Goal: Task Accomplishment & Management: Use online tool/utility

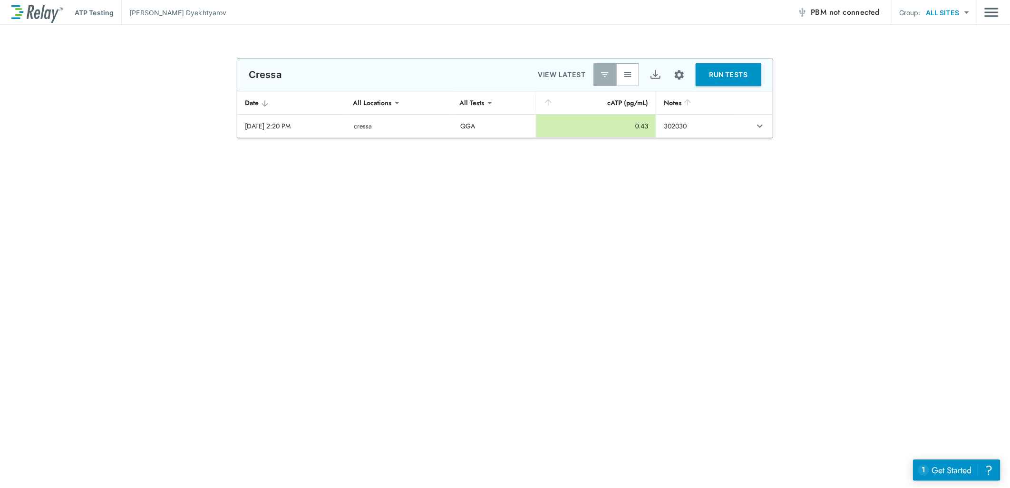
click at [626, 77] on img "button" at bounding box center [628, 75] width 10 height 10
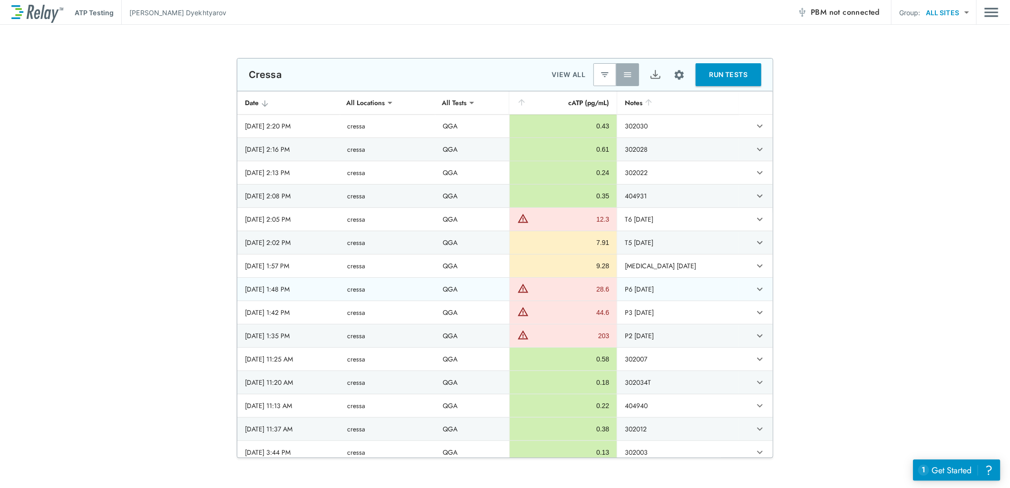
click at [658, 288] on td "P6 [DATE]" at bounding box center [678, 289] width 122 height 23
click at [754, 287] on icon "expand row" at bounding box center [759, 288] width 11 height 11
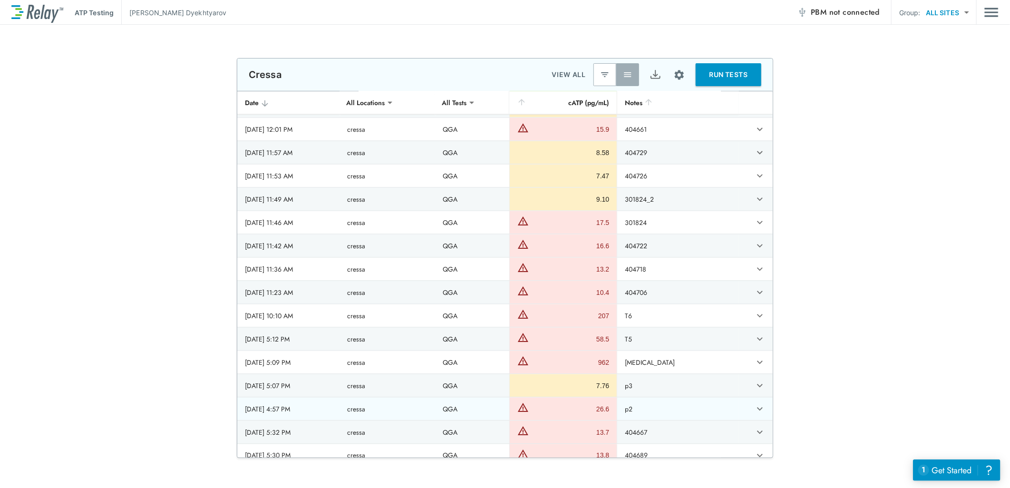
scroll to position [3220, 0]
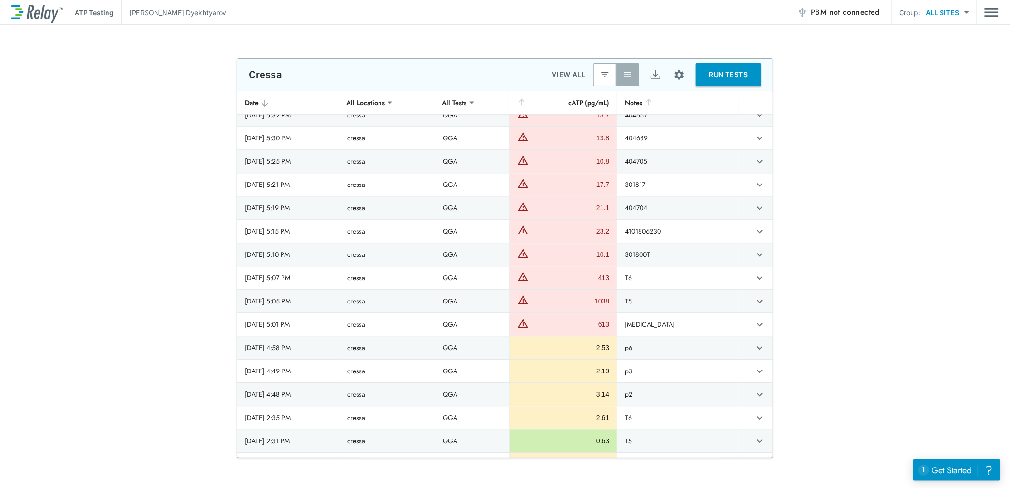
drag, startPoint x: 576, startPoint y: 419, endPoint x: 571, endPoint y: 423, distance: 6.8
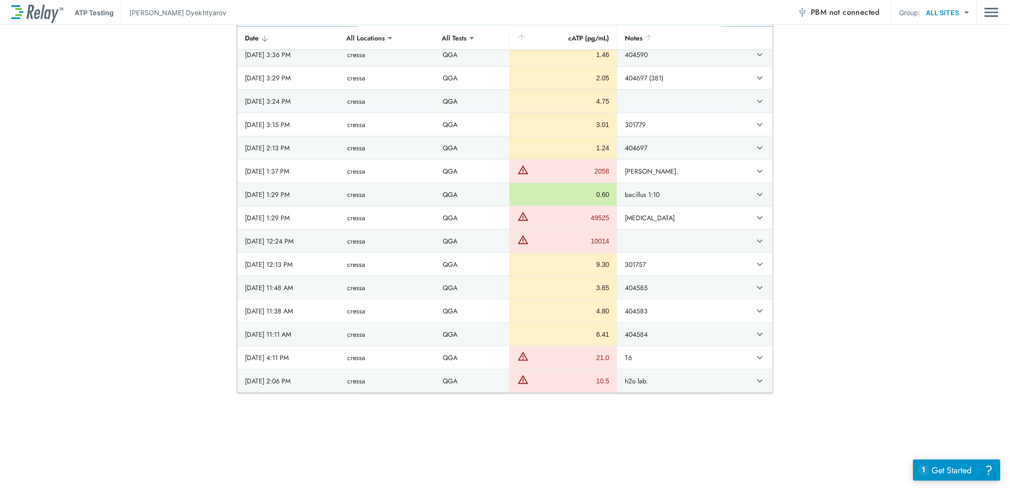
scroll to position [0, 0]
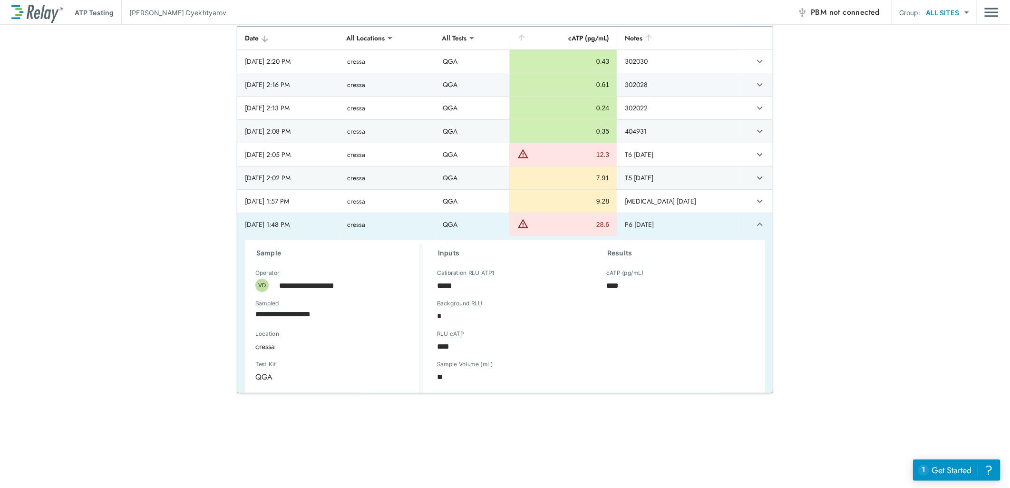
type textarea "*"
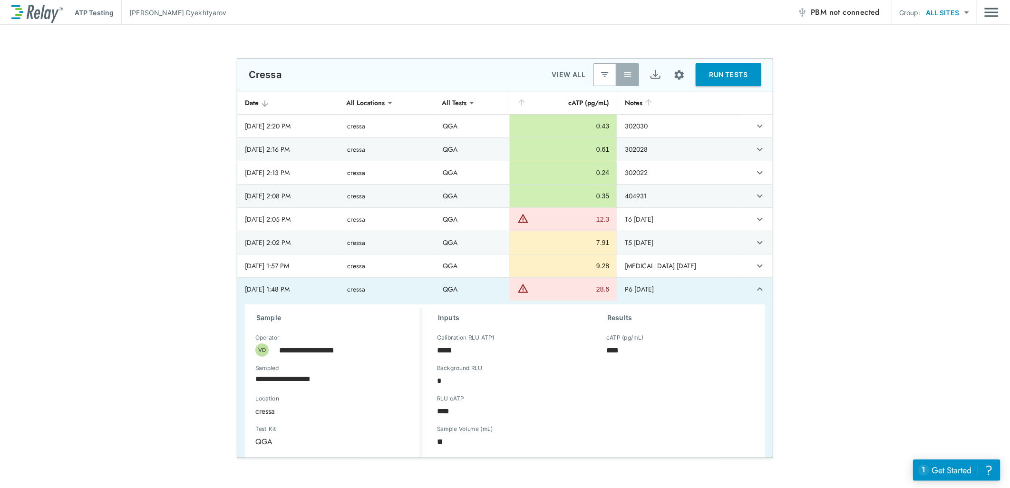
click at [721, 82] on button "RUN TESTS" at bounding box center [729, 74] width 66 height 23
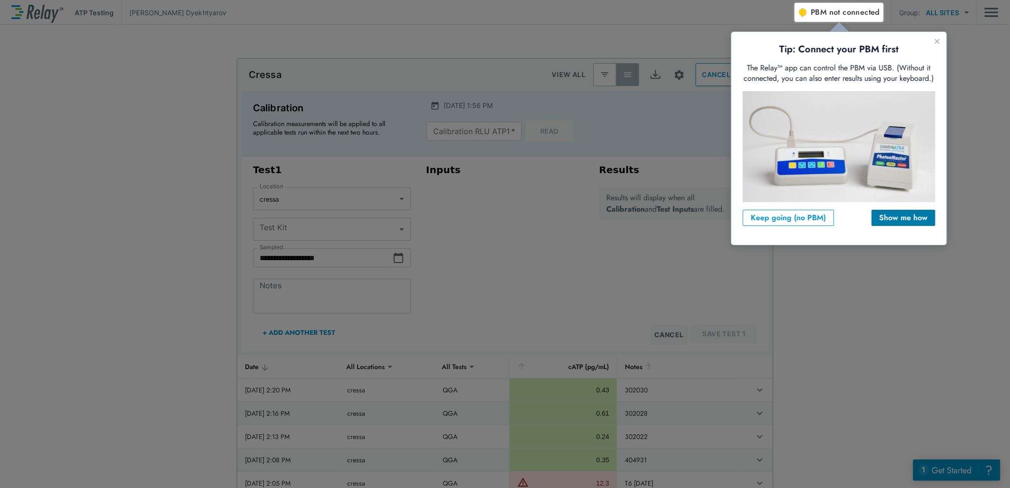
type input "***"
click at [896, 219] on div "Show me how" at bounding box center [903, 217] width 49 height 11
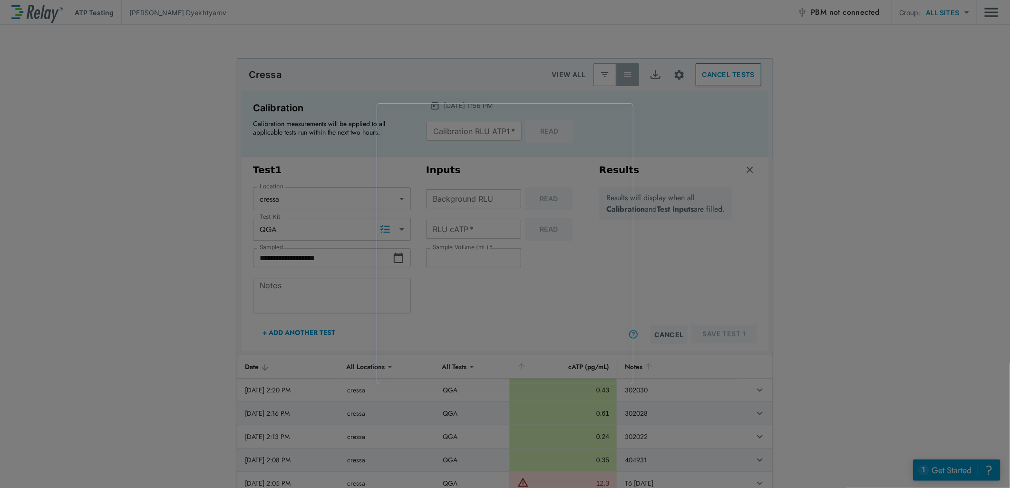
click at [282, 286] on div at bounding box center [505, 244] width 1010 height 488
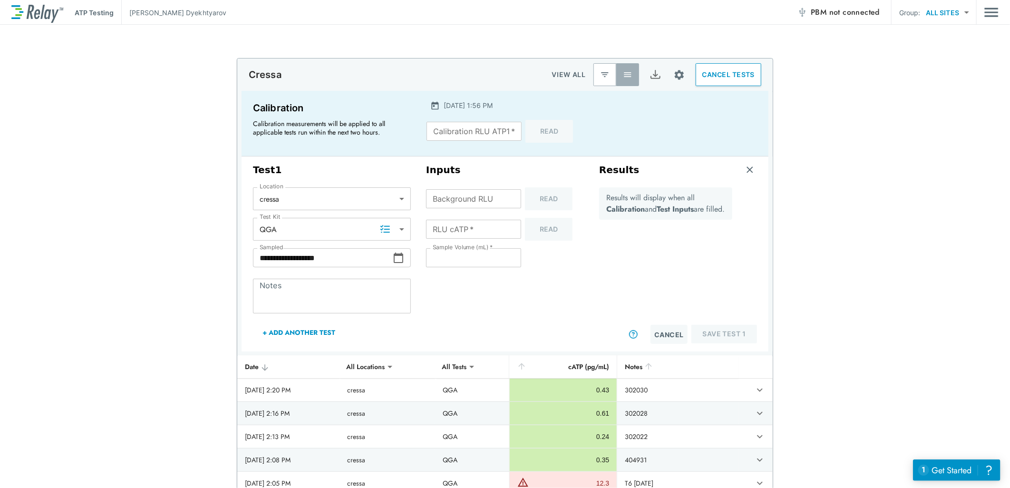
click at [287, 294] on textarea "Notes" at bounding box center [332, 296] width 145 height 19
paste textarea "**********"
type textarea "**********"
click at [298, 295] on textarea "**********" at bounding box center [332, 296] width 145 height 19
type textarea "*"
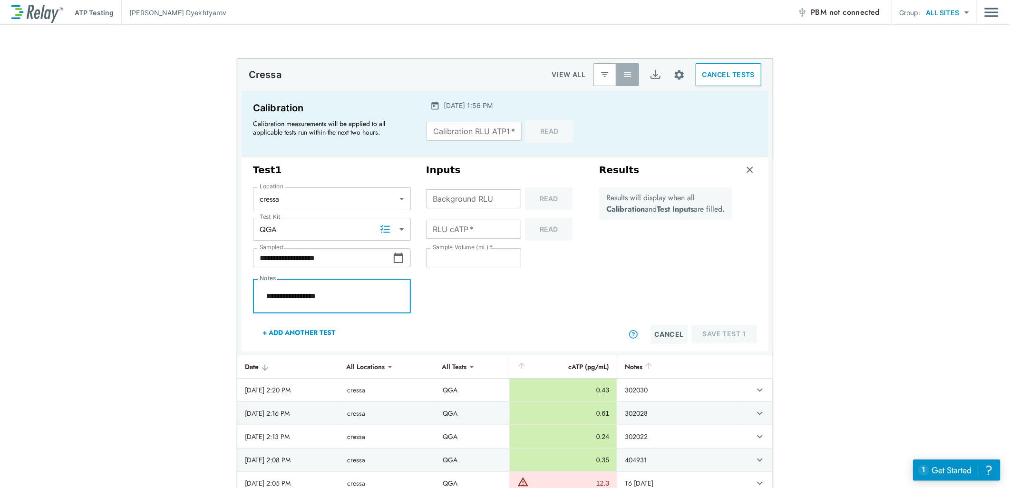
type textarea "**********"
type textarea "*"
type textarea "**********"
type textarea "*"
type textarea "**********"
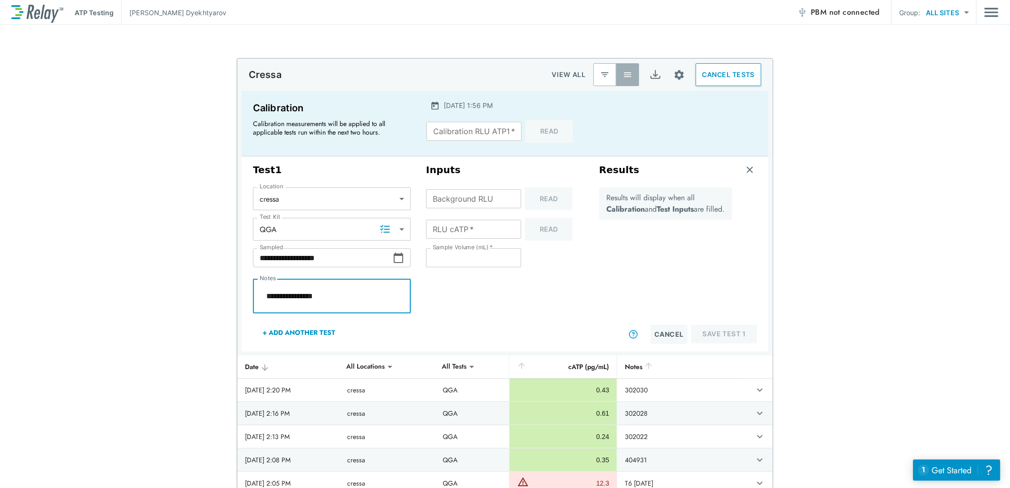
type textarea "*"
type textarea "**********"
type textarea "*"
type textarea "**********"
click at [395, 260] on icon at bounding box center [398, 257] width 11 height 11
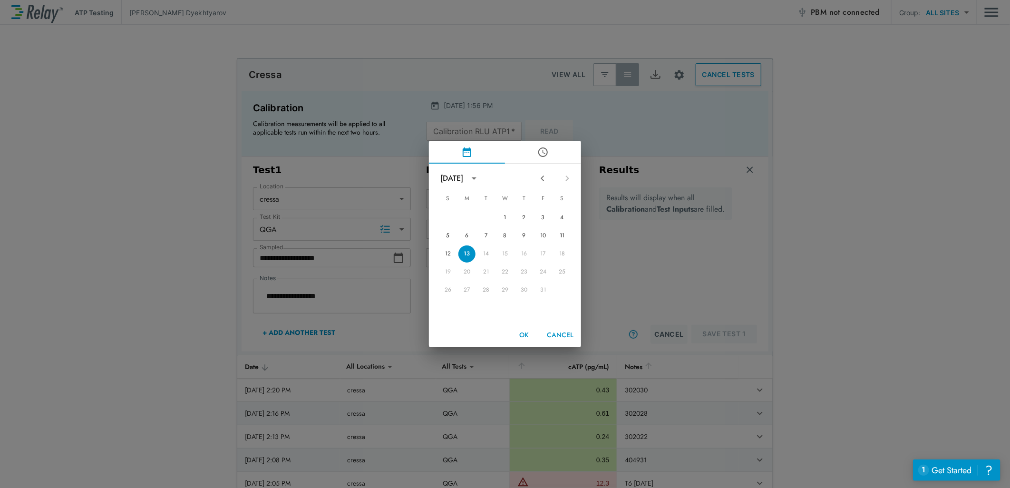
click at [543, 178] on icon "Previous month" at bounding box center [542, 178] width 11 height 11
type textarea "*"
click at [525, 272] on button "25" at bounding box center [524, 271] width 17 height 17
type input "**********"
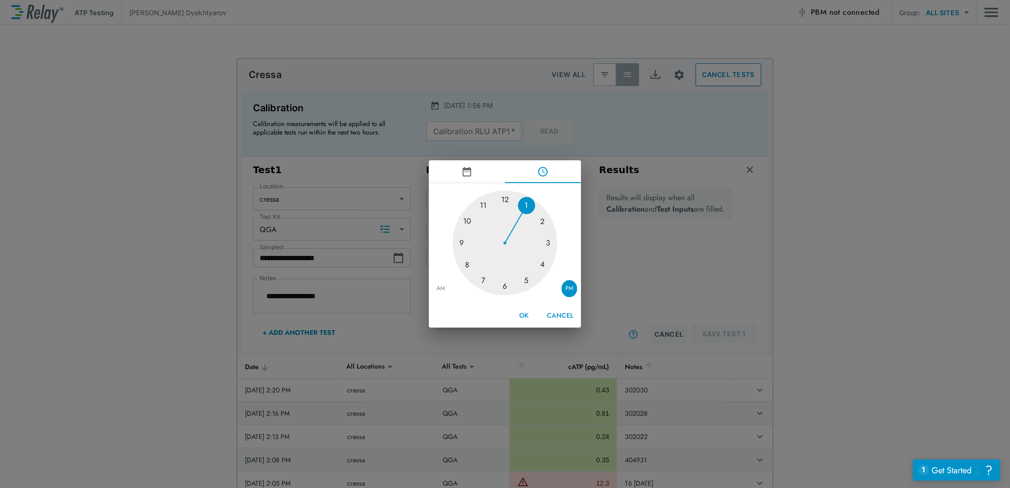
type textarea "*"
click at [545, 249] on div at bounding box center [505, 243] width 105 height 105
type input "**********"
type textarea "*"
click at [545, 221] on div at bounding box center [505, 243] width 105 height 105
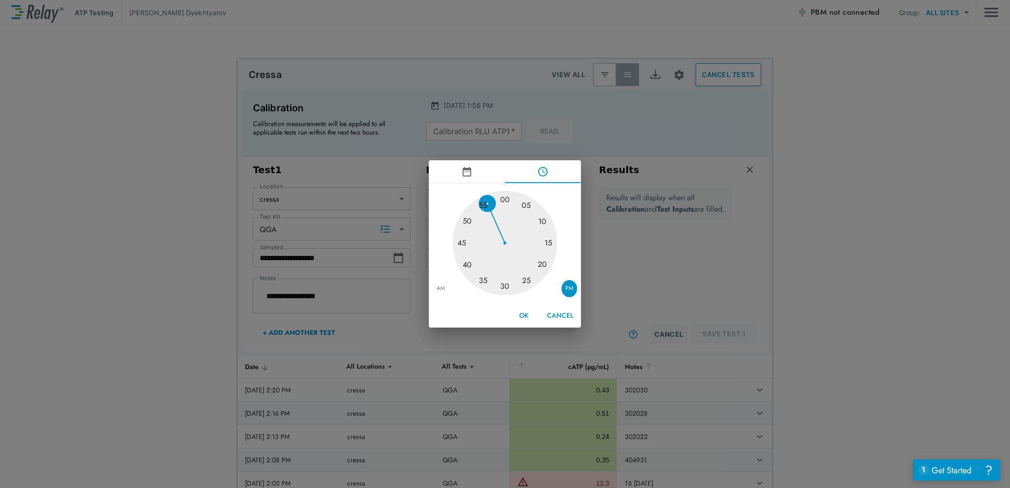
type input "**********"
click at [528, 314] on button "OK" at bounding box center [524, 316] width 30 height 18
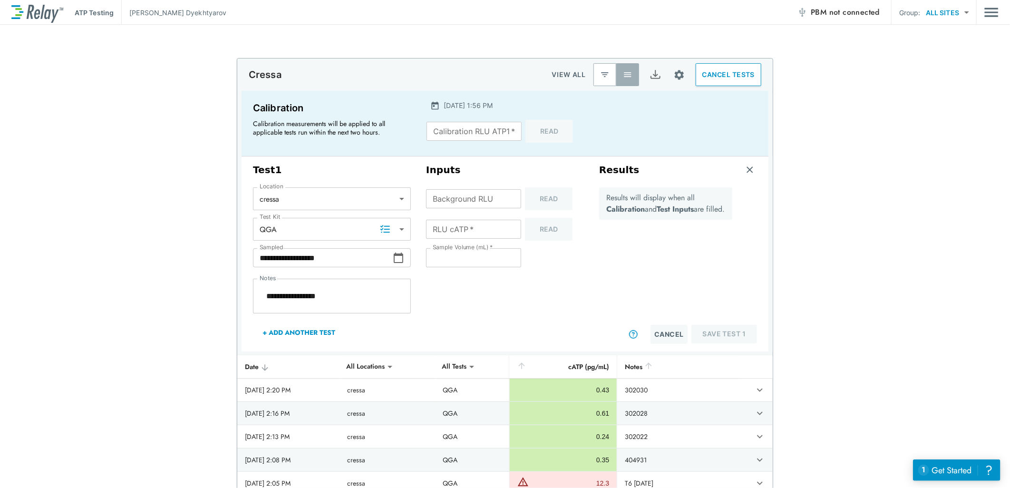
click at [465, 198] on input "Background RLU" at bounding box center [473, 198] width 95 height 19
type textarea "*"
type input "**"
click at [507, 203] on input "**" at bounding box center [473, 198] width 95 height 19
type textarea "*"
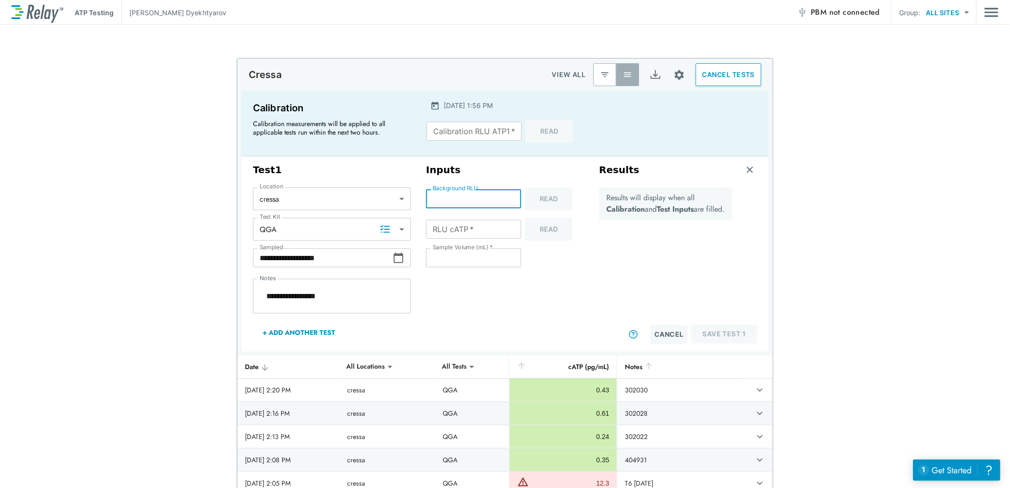
type input "**"
click at [506, 203] on input "**" at bounding box center [473, 198] width 95 height 19
click at [506, 192] on input "**" at bounding box center [473, 198] width 95 height 19
type textarea "*"
type input "**"
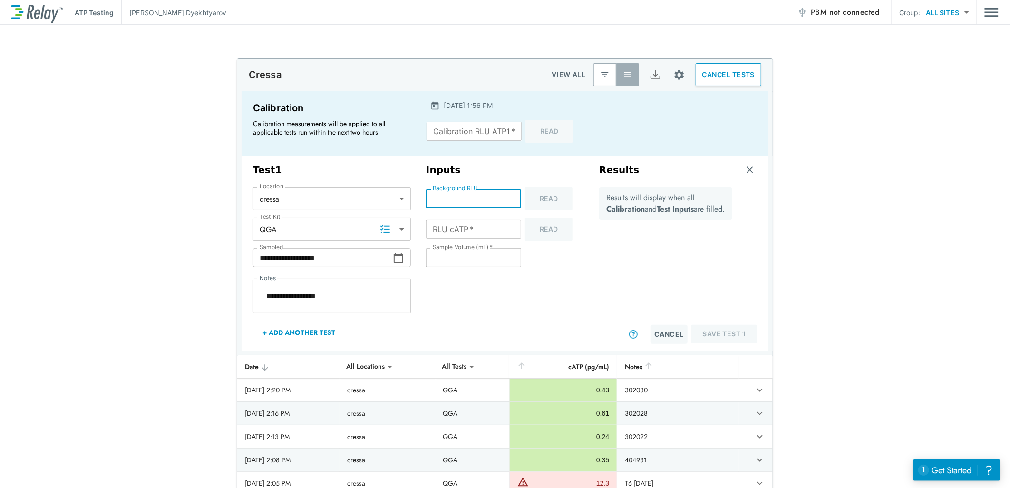
click at [506, 197] on input "**" at bounding box center [473, 198] width 95 height 19
type textarea "*"
type input "*"
click at [506, 197] on input "*" at bounding box center [473, 198] width 95 height 19
type textarea "*"
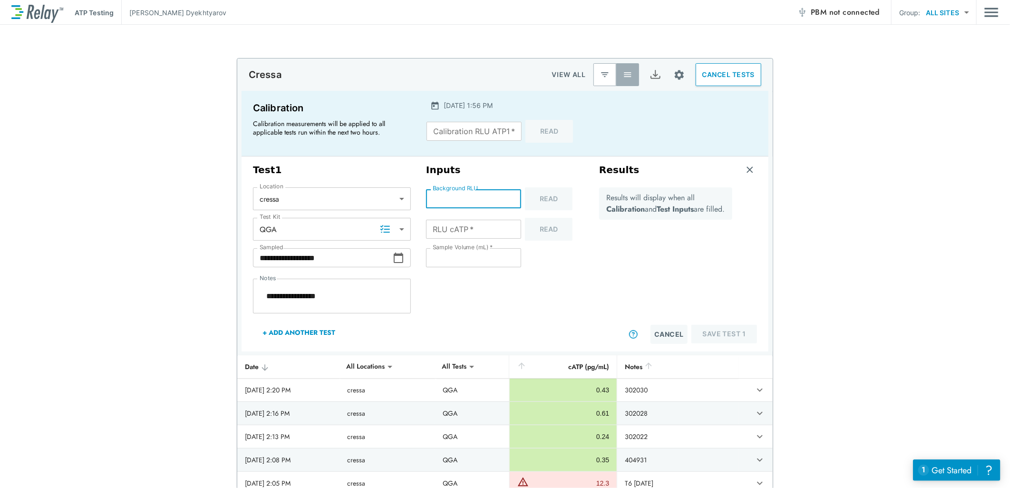
type input "*"
click at [506, 197] on input "*" at bounding box center [473, 198] width 95 height 19
type textarea "*"
type input "*"
click at [506, 197] on input "*" at bounding box center [473, 198] width 95 height 19
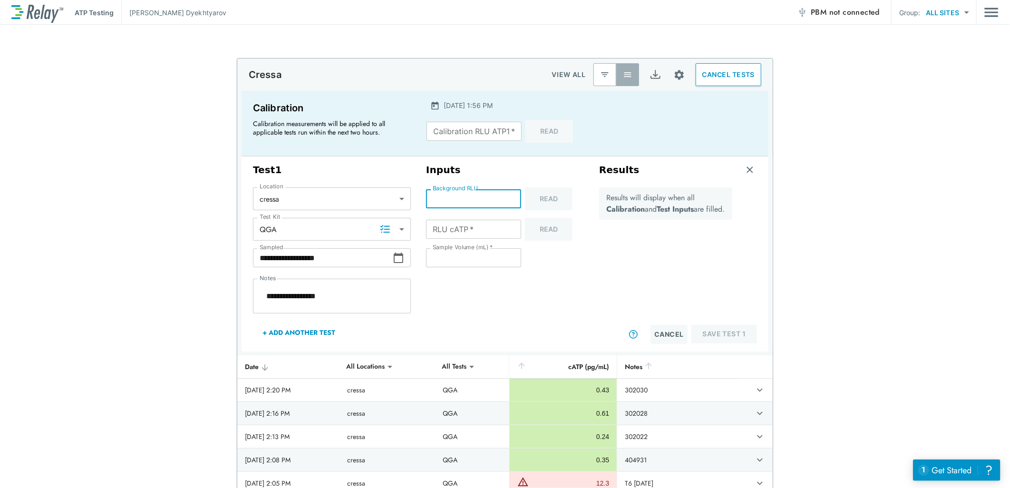
type textarea "*"
type input "*"
click at [506, 197] on input "*" at bounding box center [473, 198] width 95 height 19
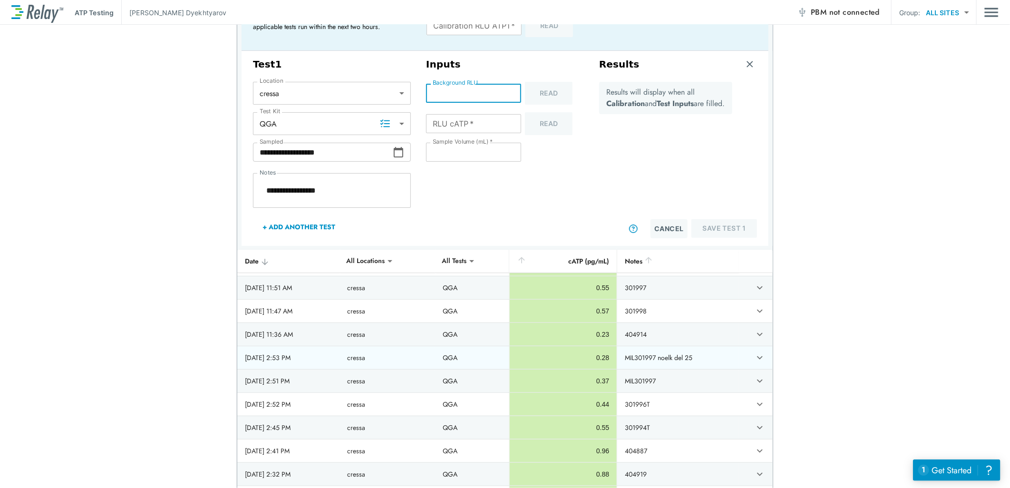
scroll to position [317, 0]
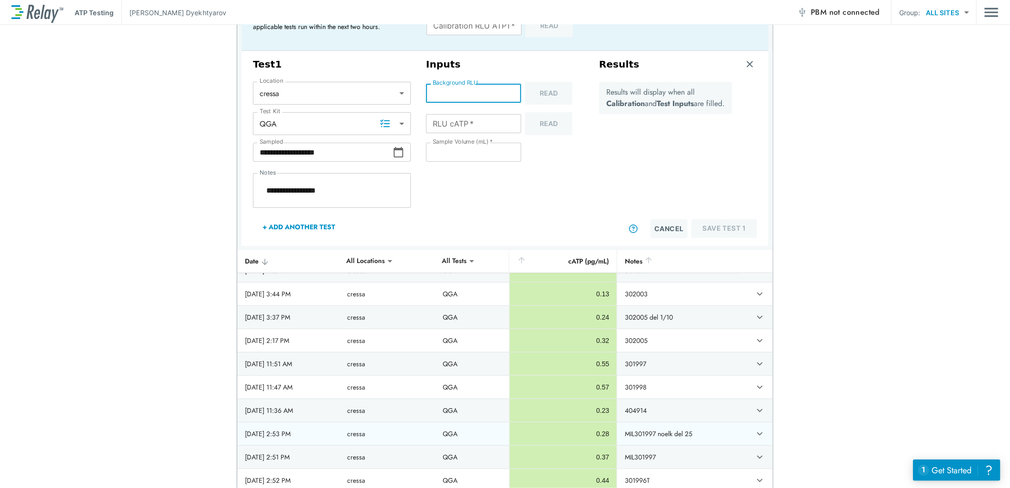
click at [754, 433] on icon "expand row" at bounding box center [759, 433] width 11 height 11
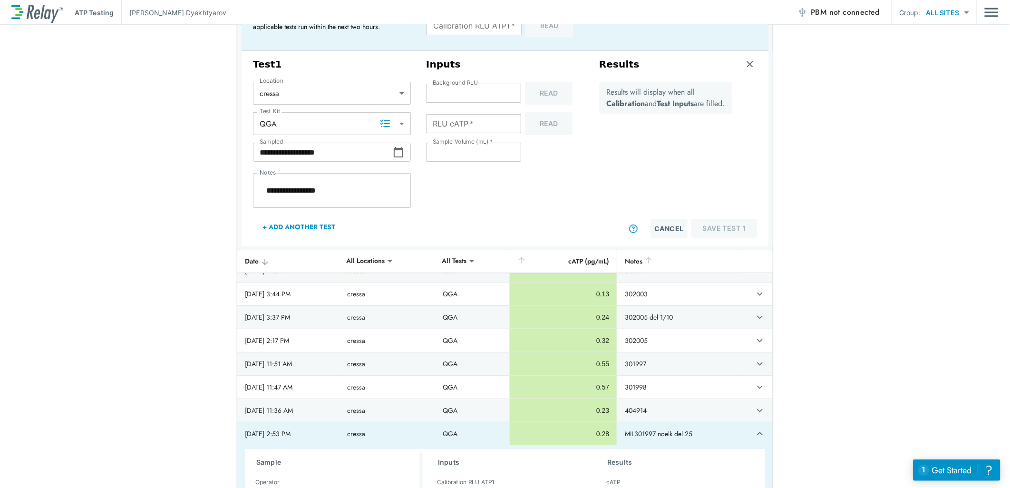
type textarea "*"
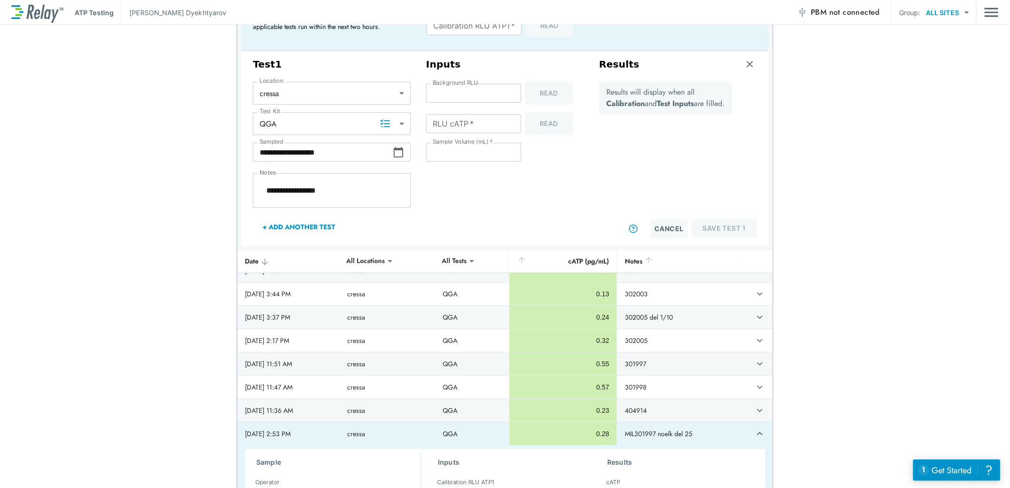
type textarea "*"
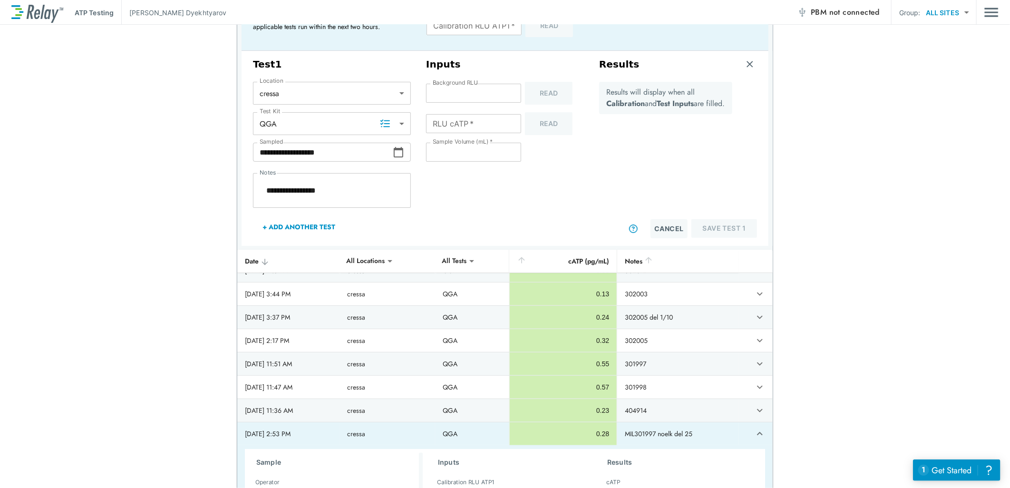
type textarea "*"
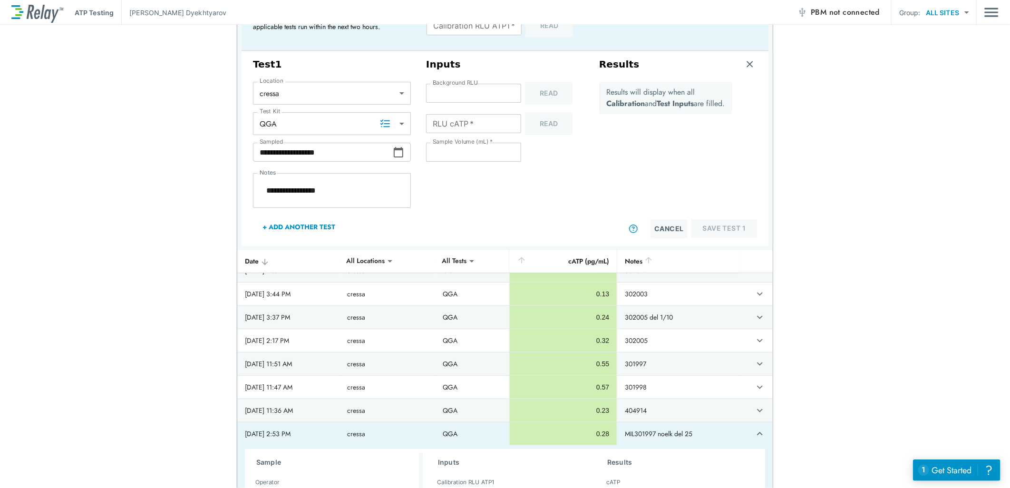
type textarea "*"
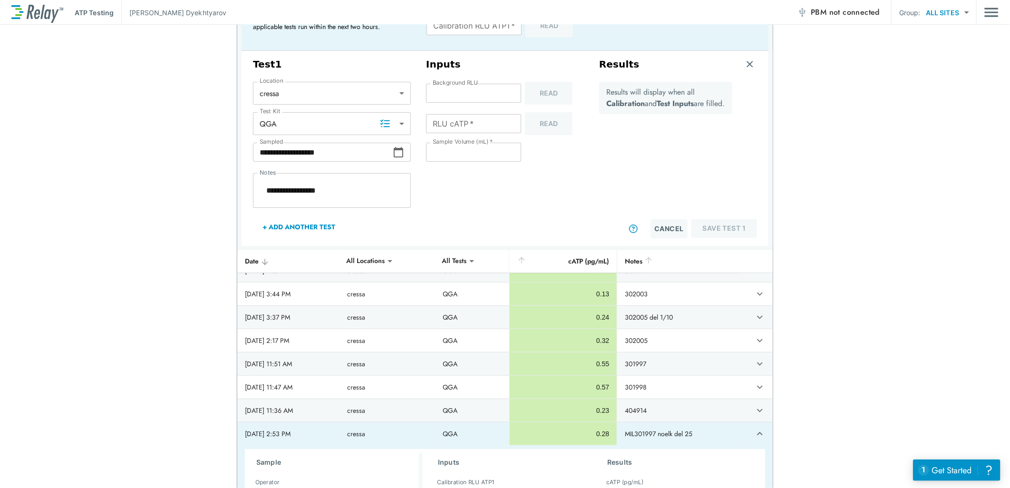
type textarea "*"
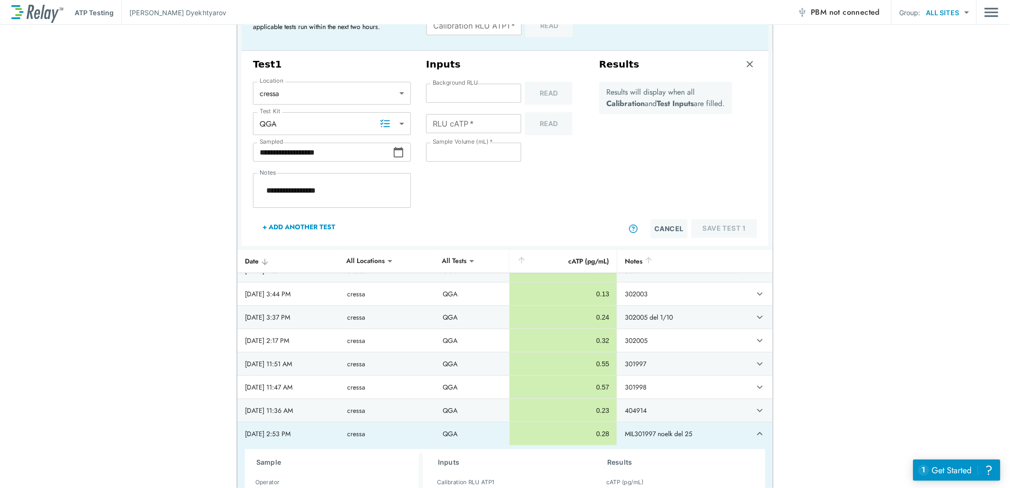
type textarea "*"
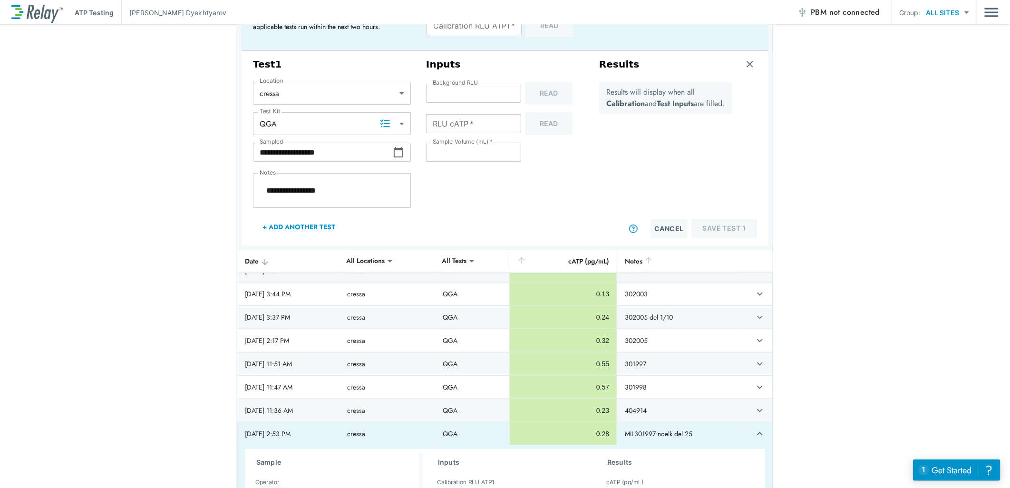
type textarea "*"
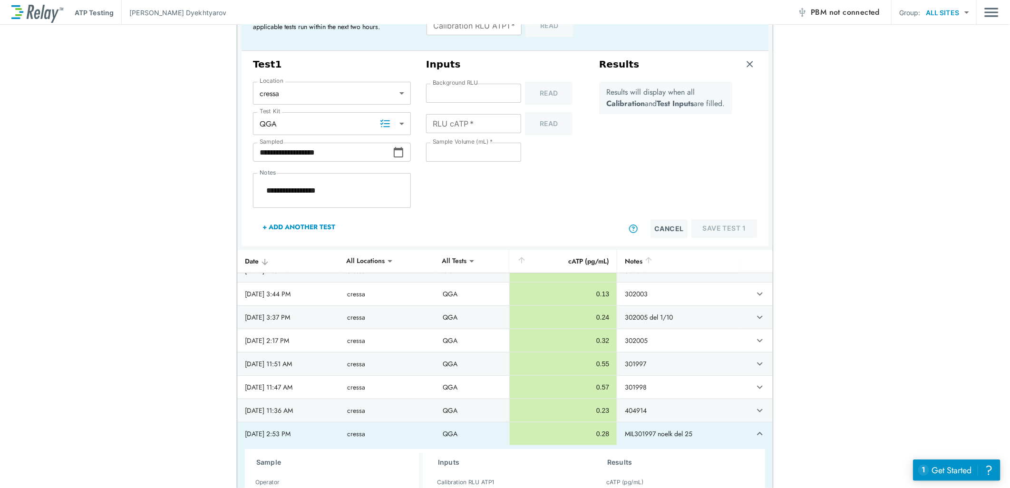
type textarea "*"
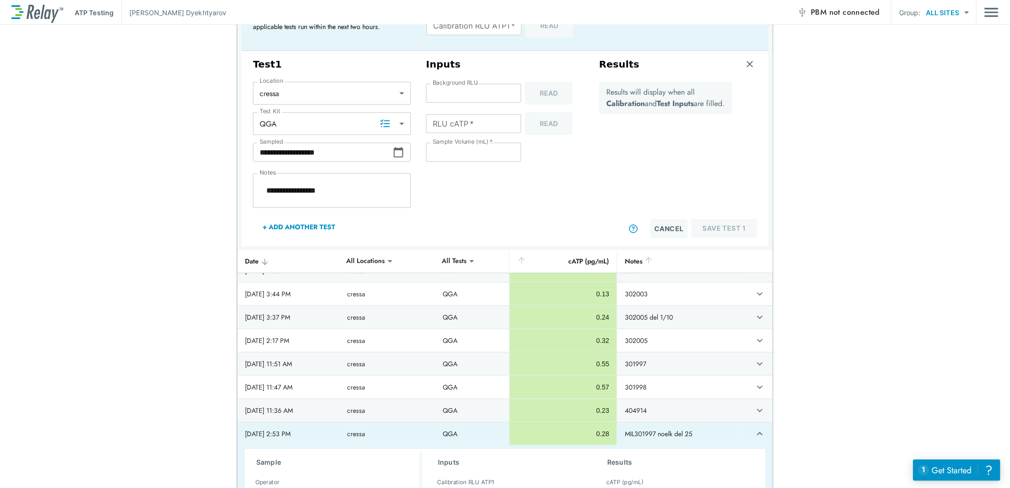
type textarea "*"
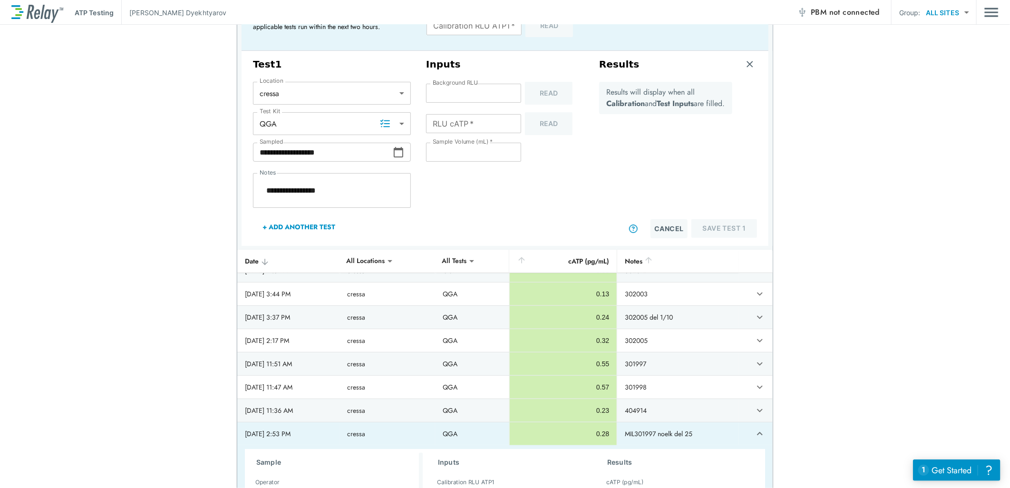
type textarea "*"
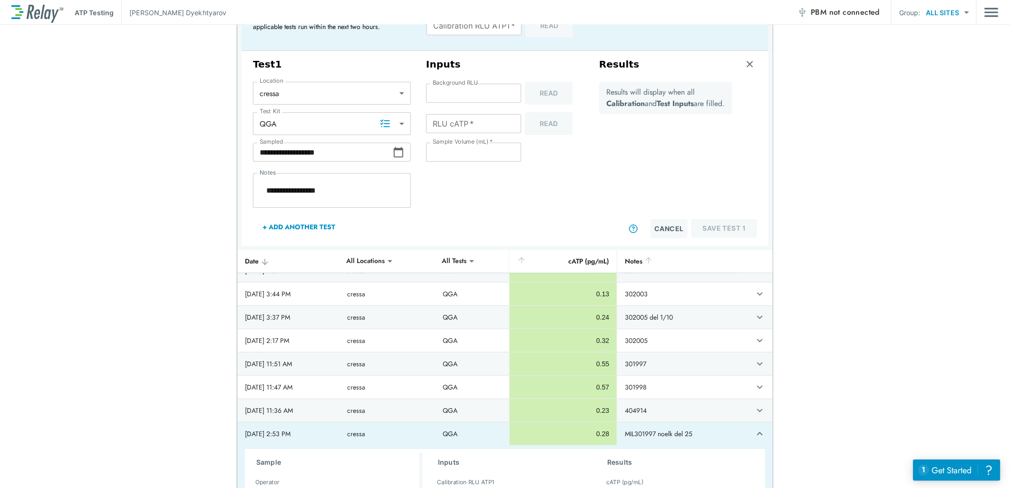
type textarea "*"
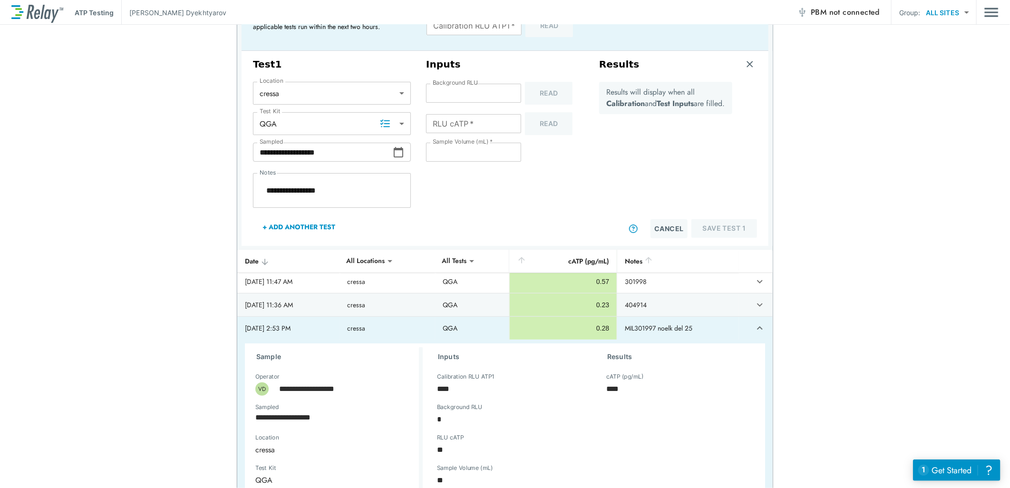
type textarea "*"
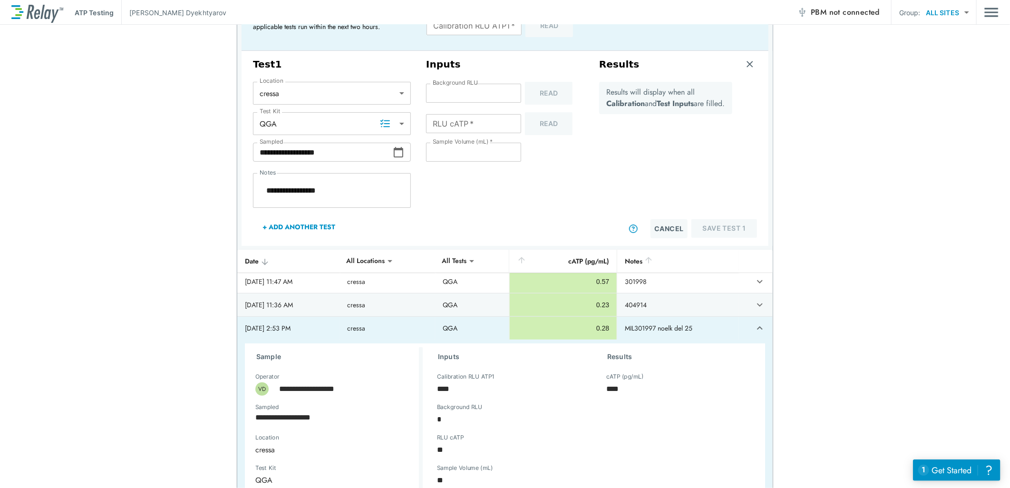
type textarea "*"
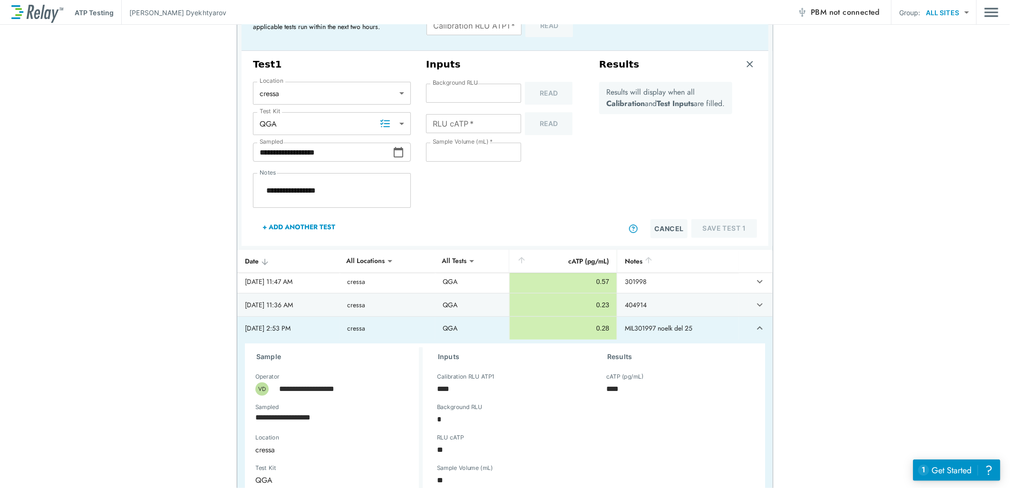
type textarea "*"
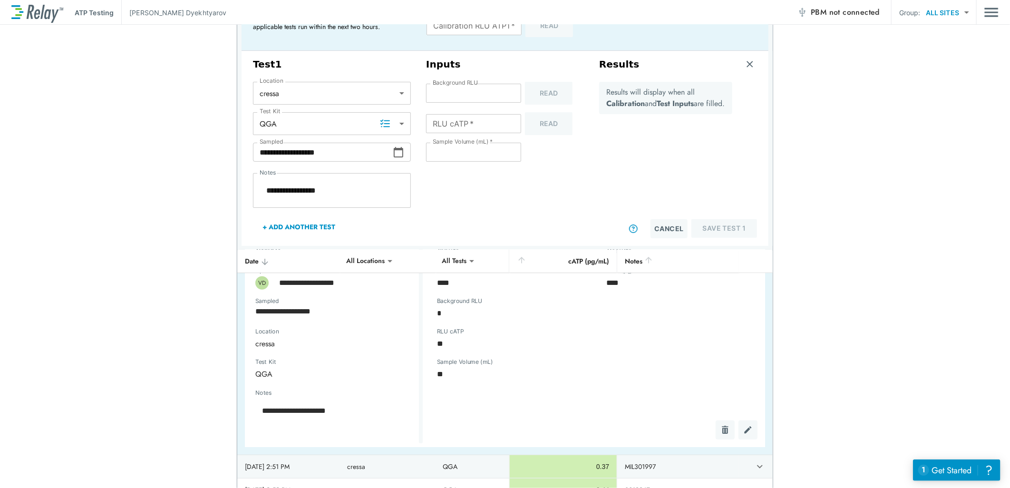
type textarea "*"
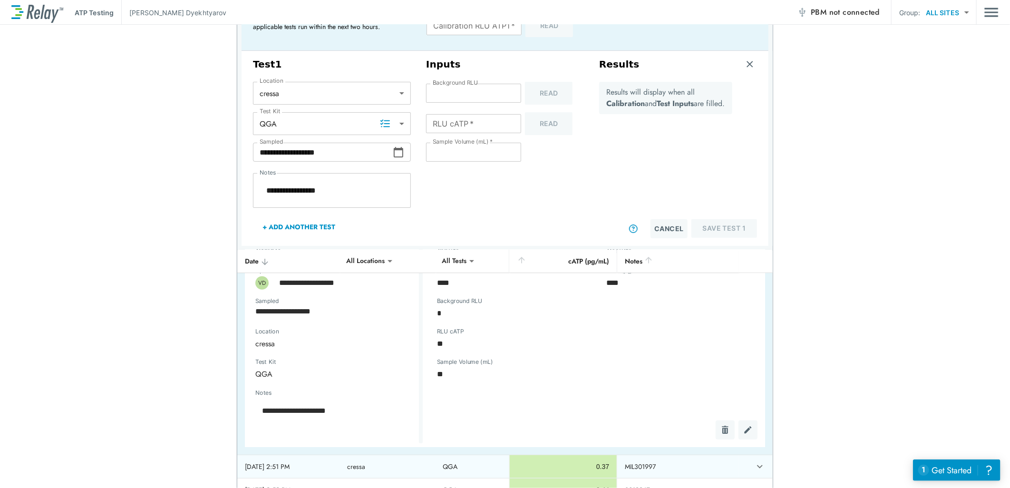
type textarea "*"
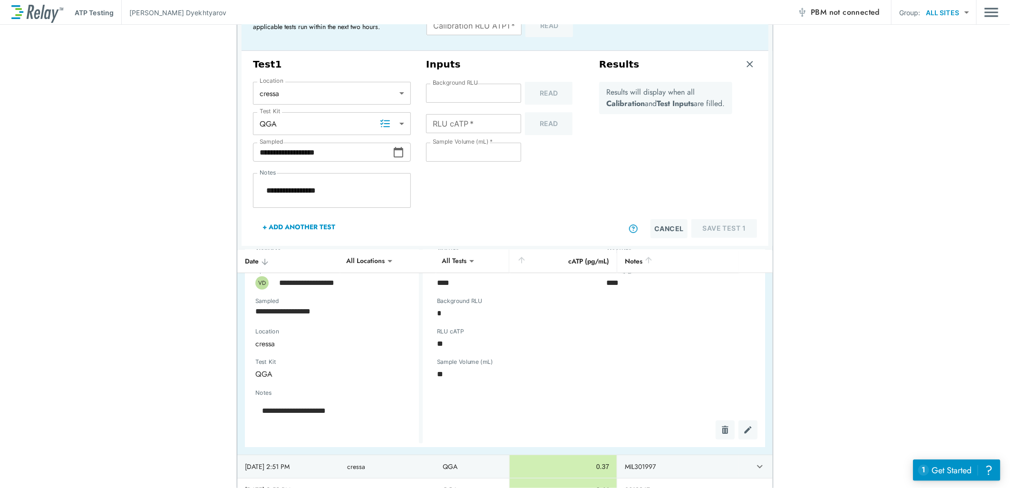
type textarea "*"
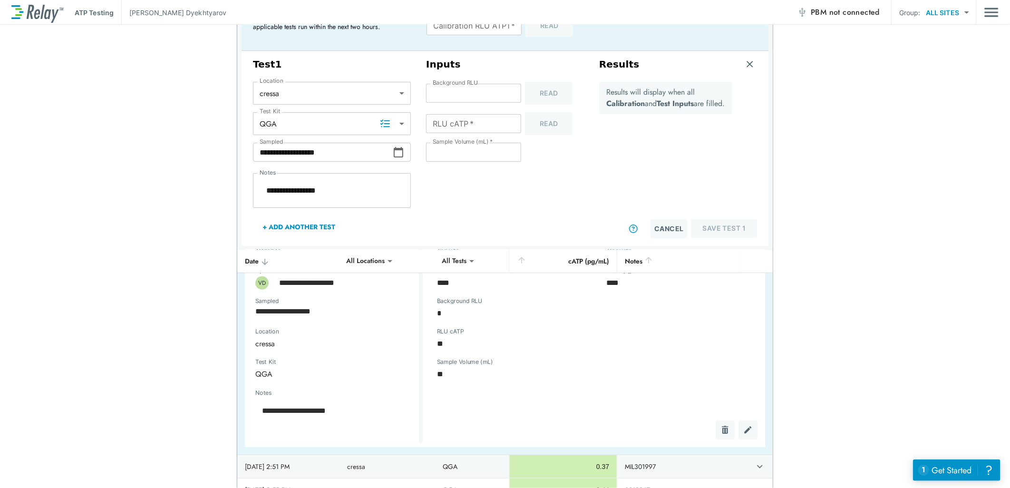
type textarea "*"
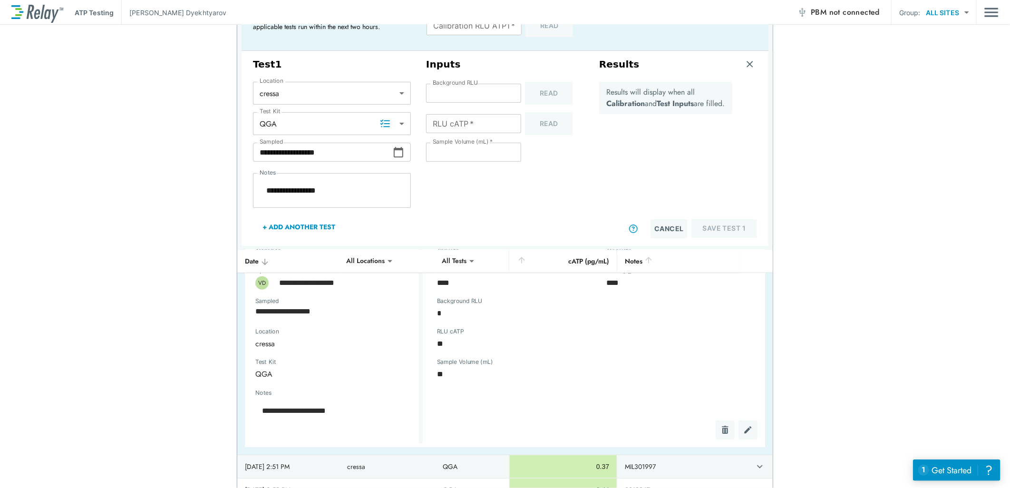
type textarea "*"
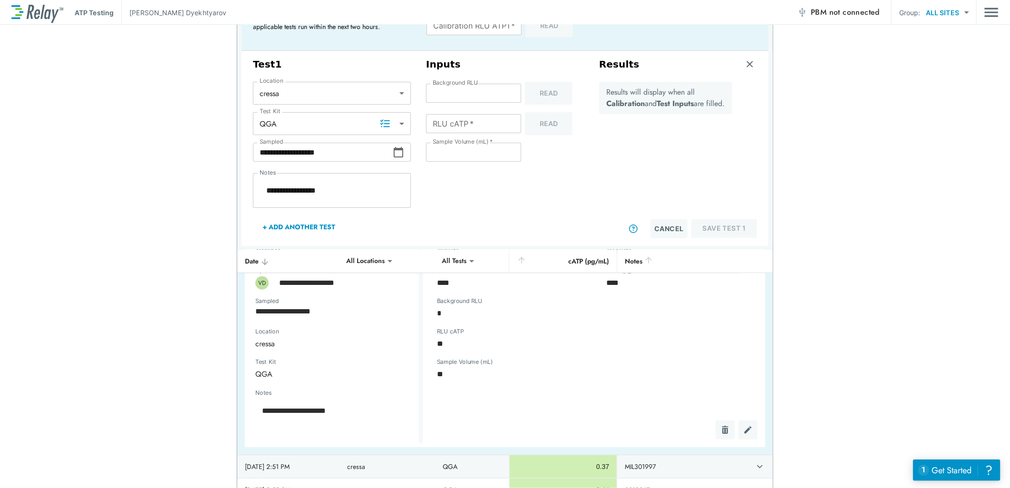
type textarea "*"
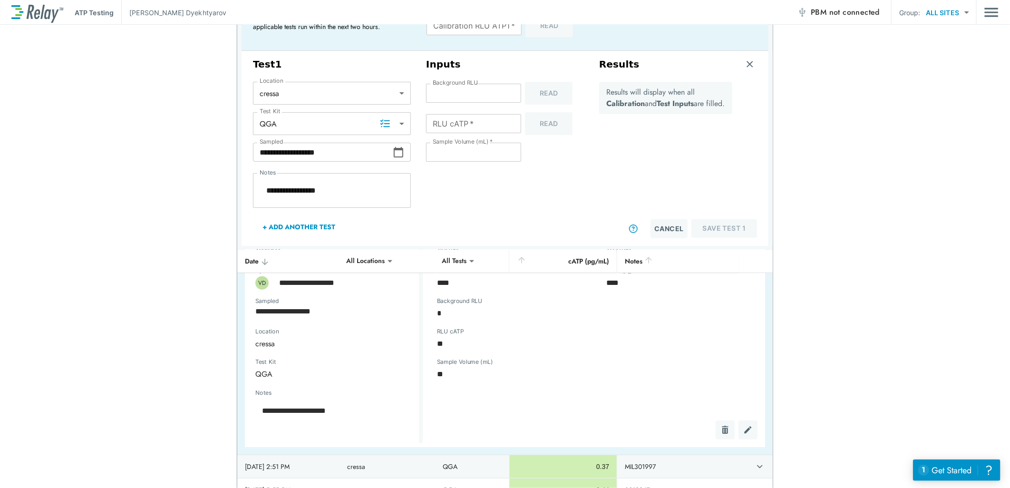
type textarea "*"
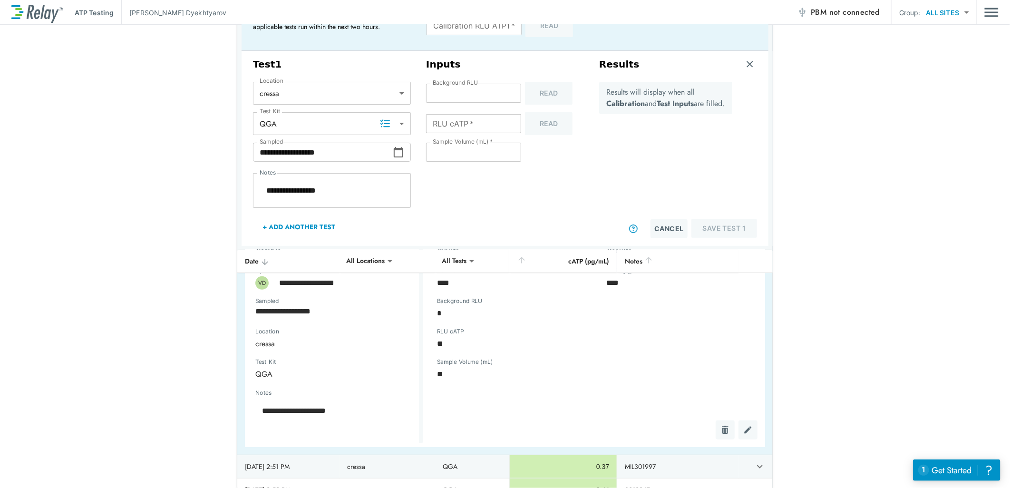
type textarea "*"
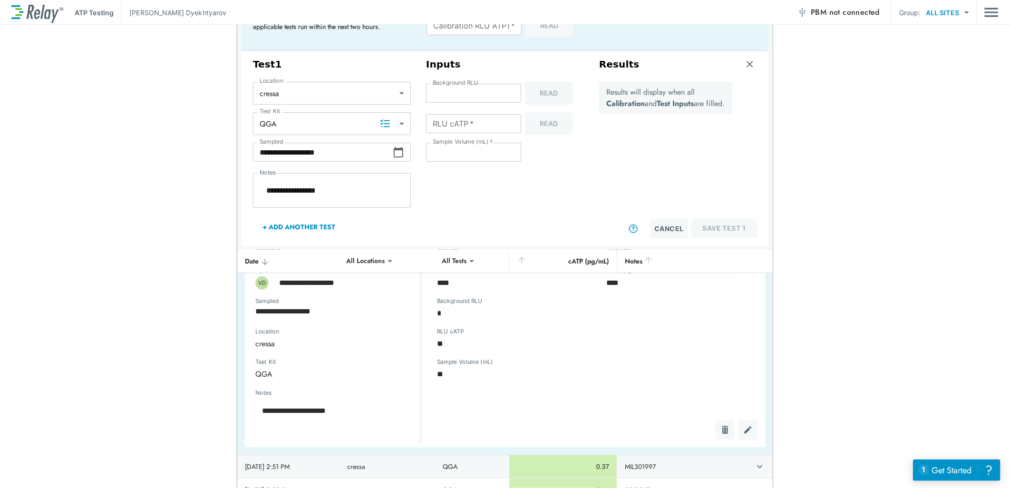
type textarea "*"
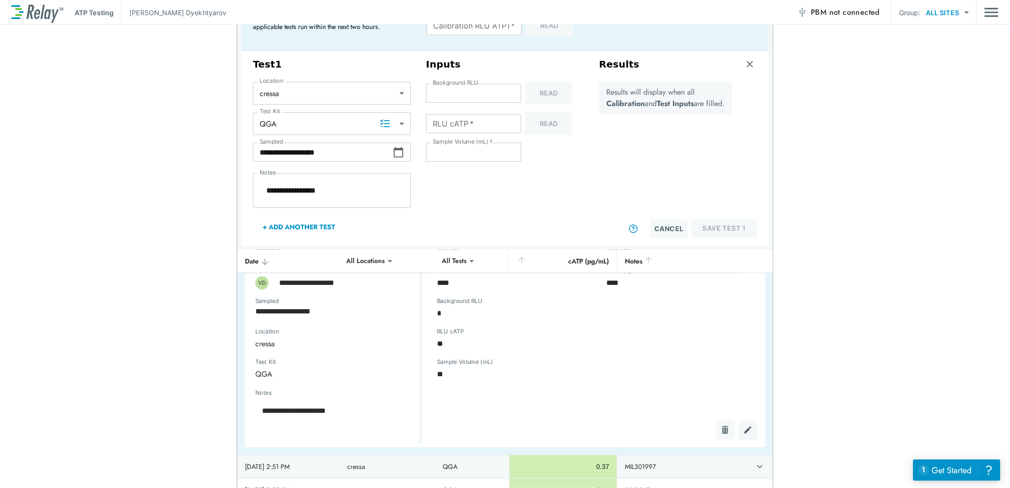
type textarea "*"
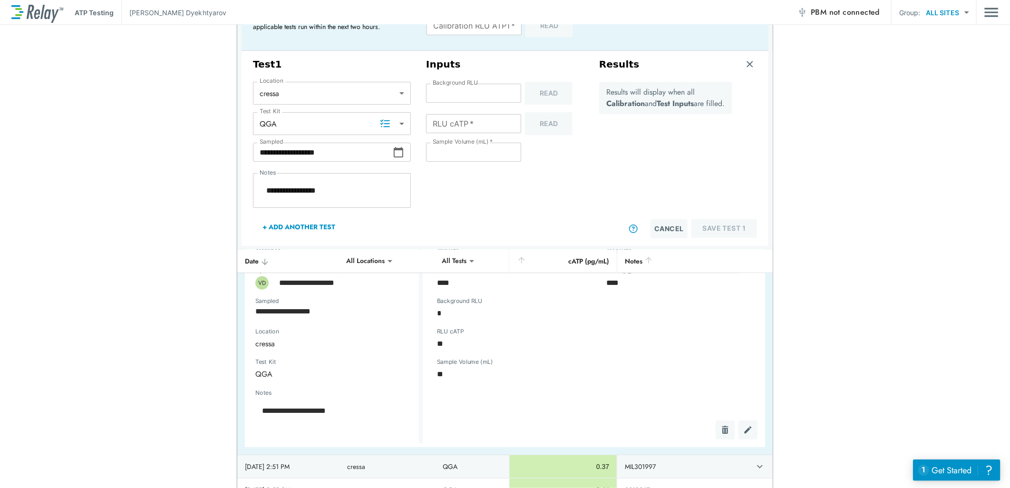
type textarea "*"
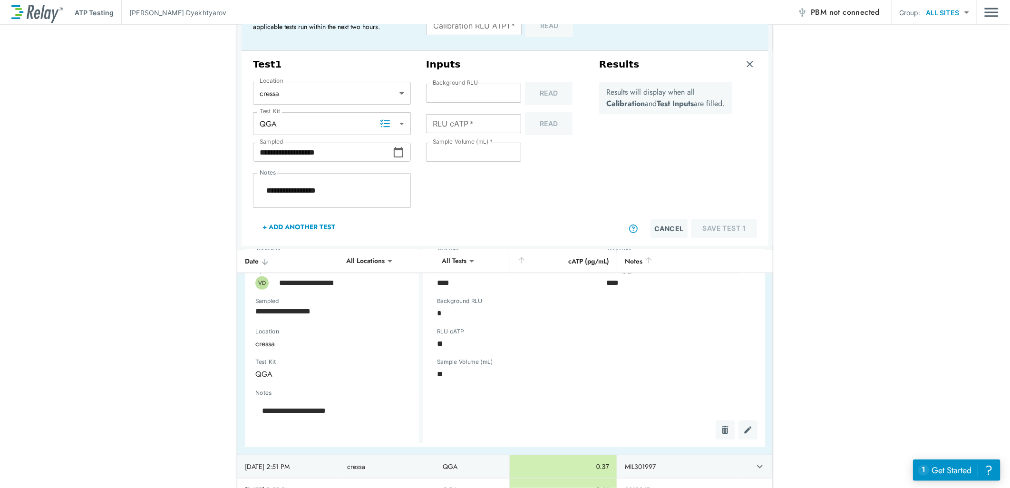
type textarea "*"
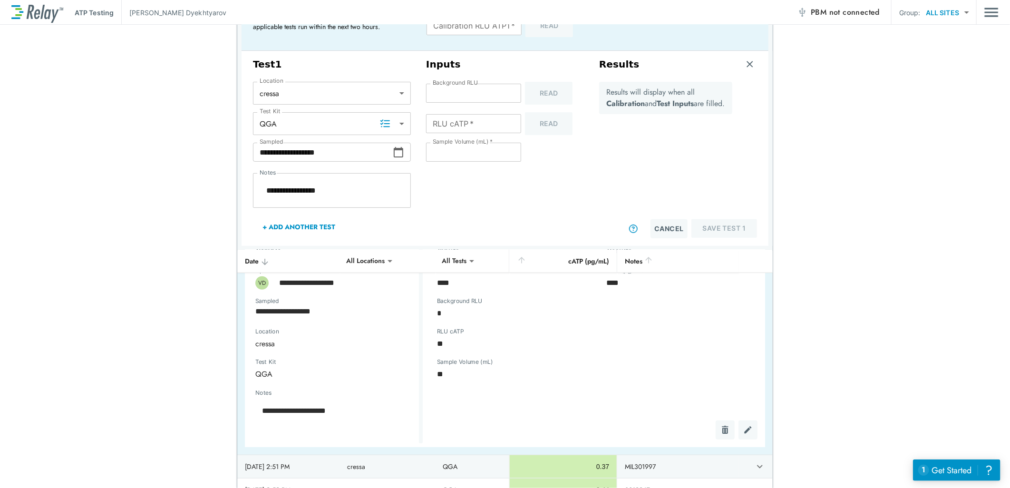
type textarea "*"
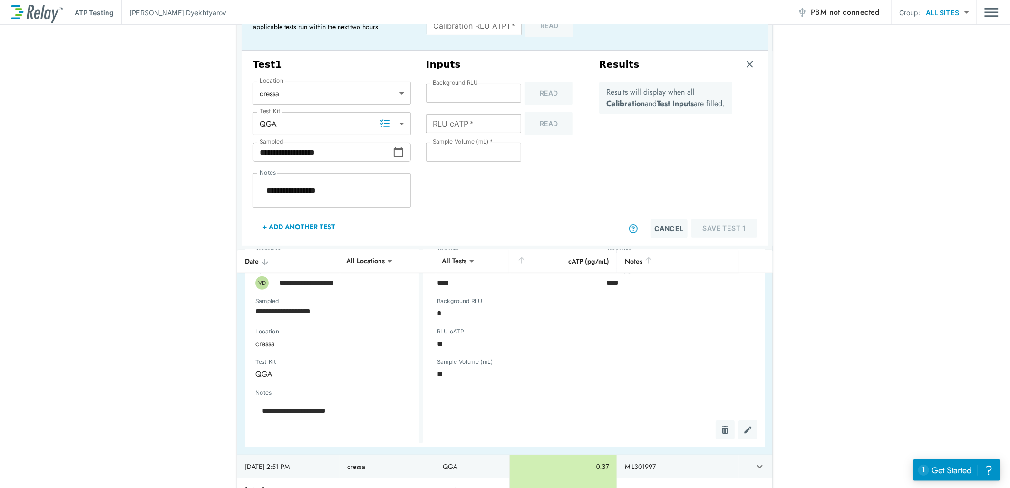
type textarea "*"
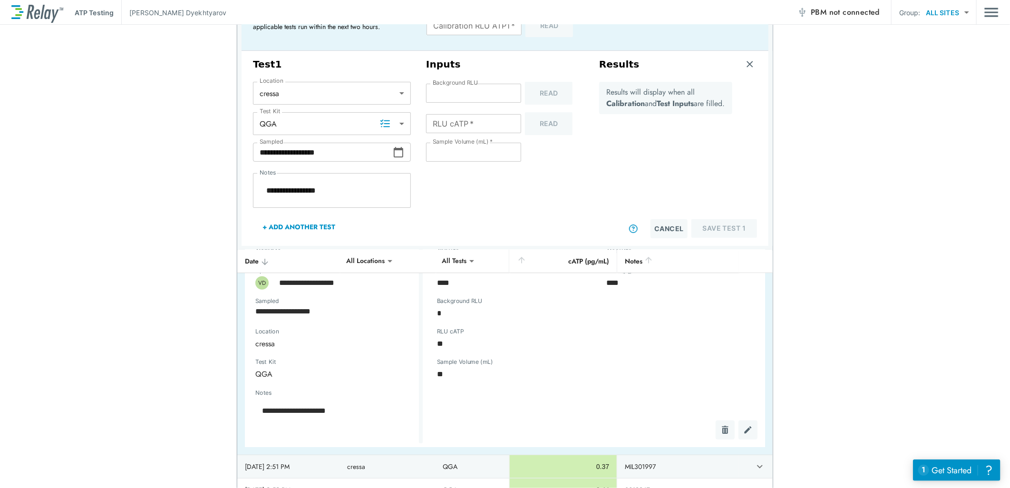
type textarea "*"
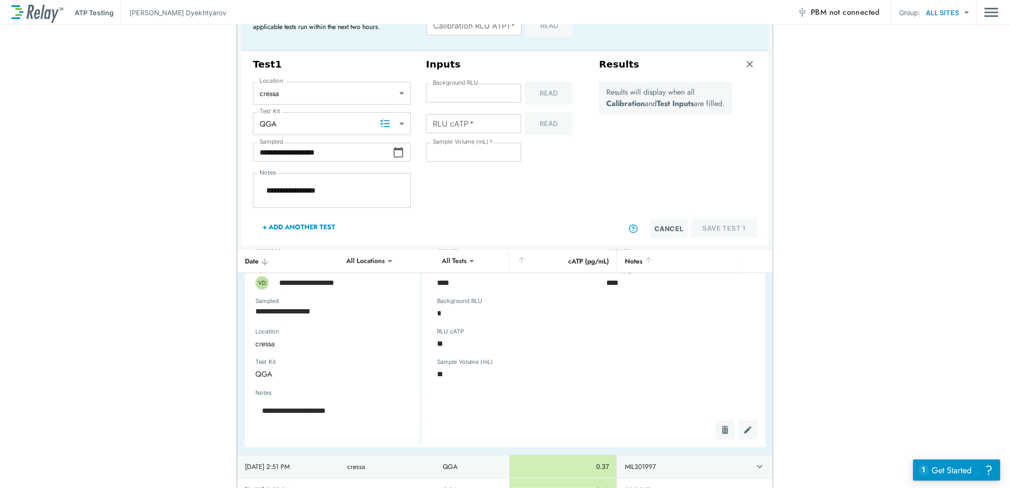
type textarea "*"
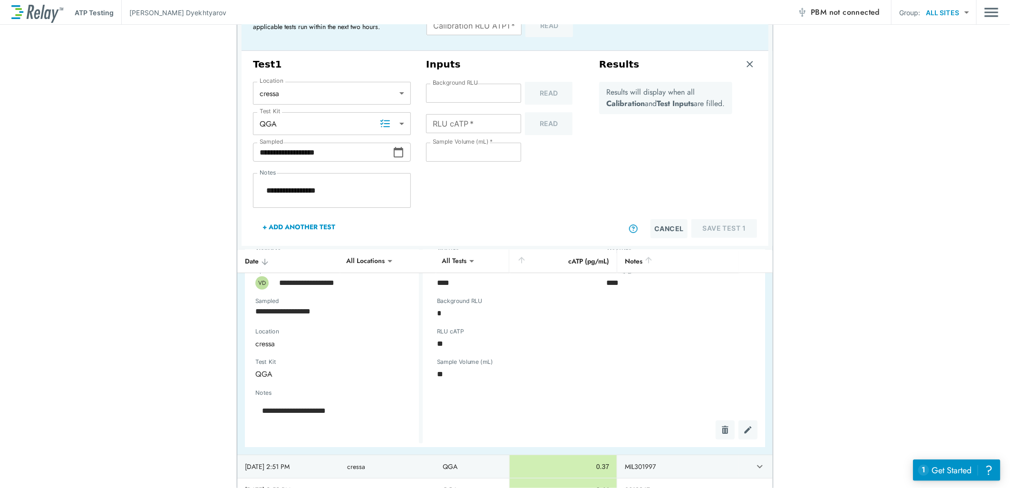
type textarea "*"
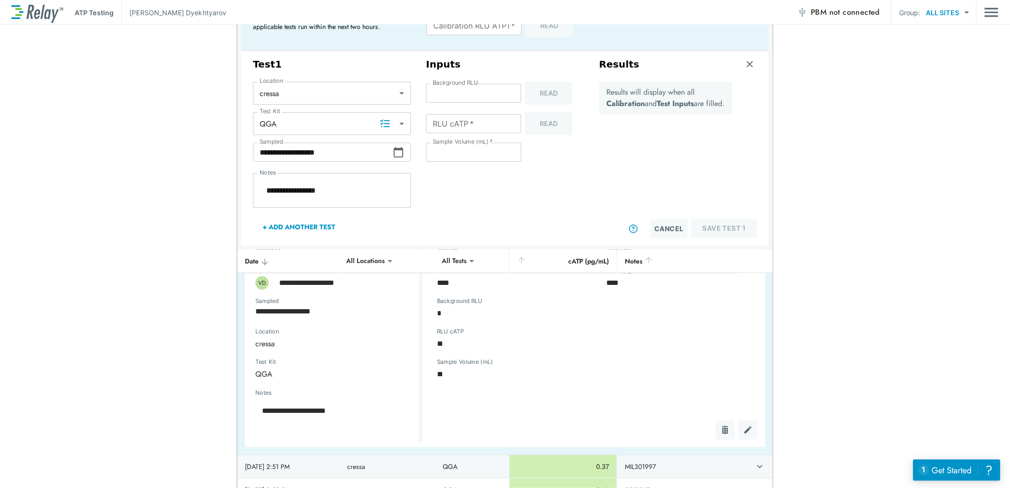
type textarea "*"
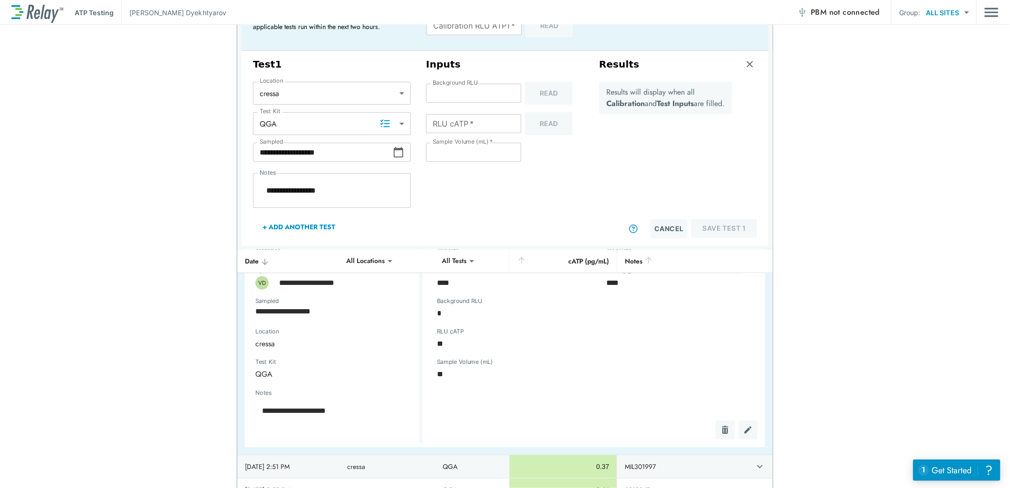
type textarea "*"
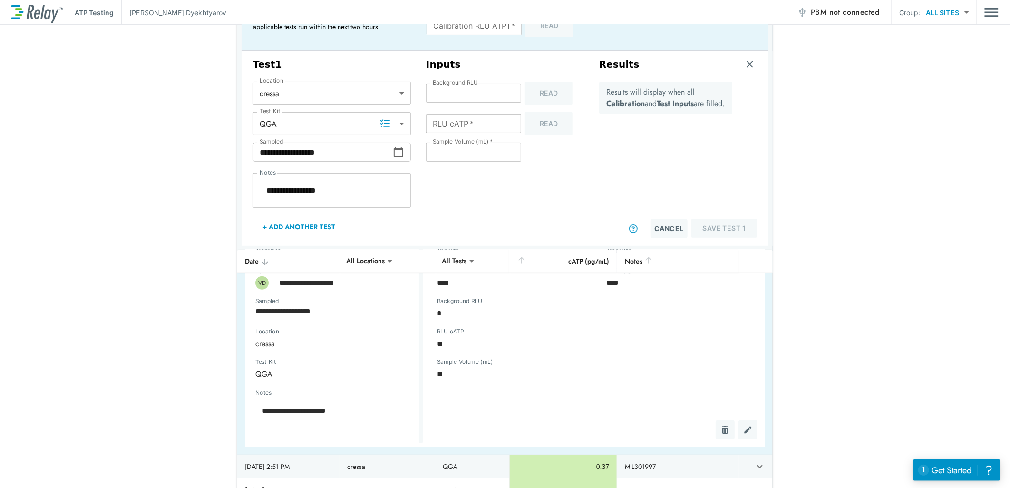
type textarea "*"
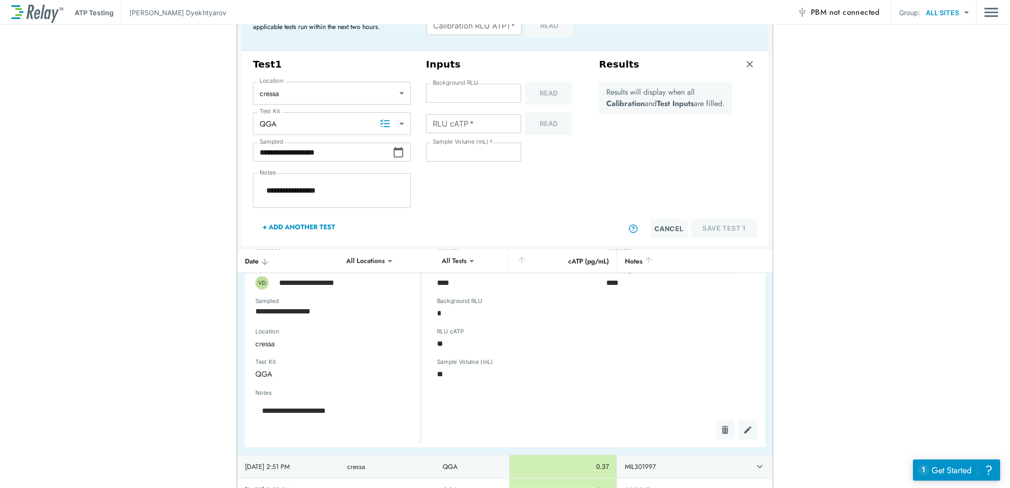
type textarea "*"
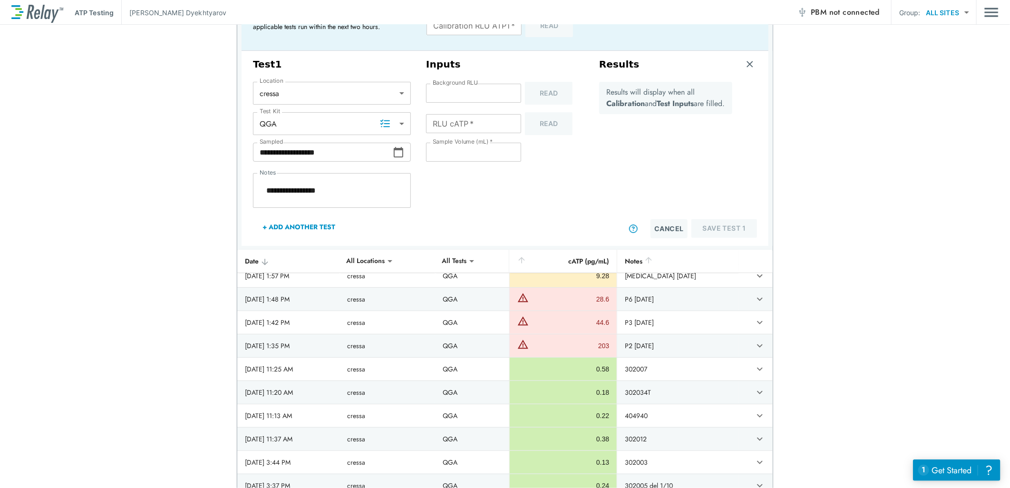
scroll to position [106, 0]
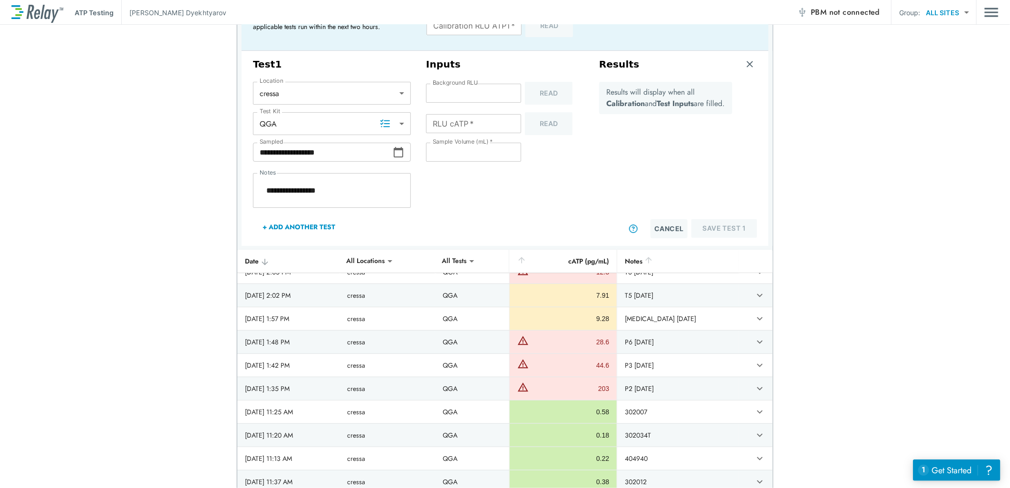
click at [467, 29] on input "Calibration RLU ATP1   *" at bounding box center [474, 25] width 95 height 19
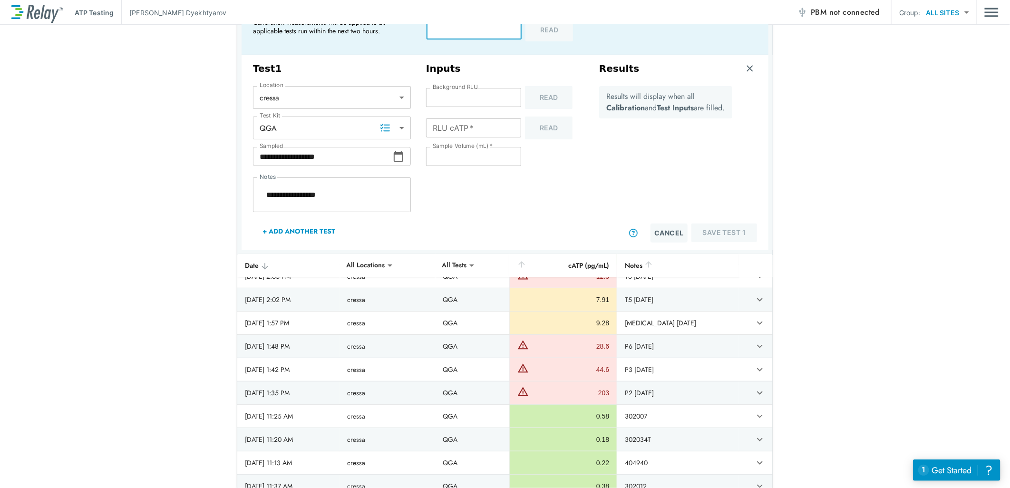
click at [466, 133] on input "RLU cATP   *" at bounding box center [473, 127] width 95 height 19
click at [506, 126] on input "*" at bounding box center [473, 127] width 95 height 19
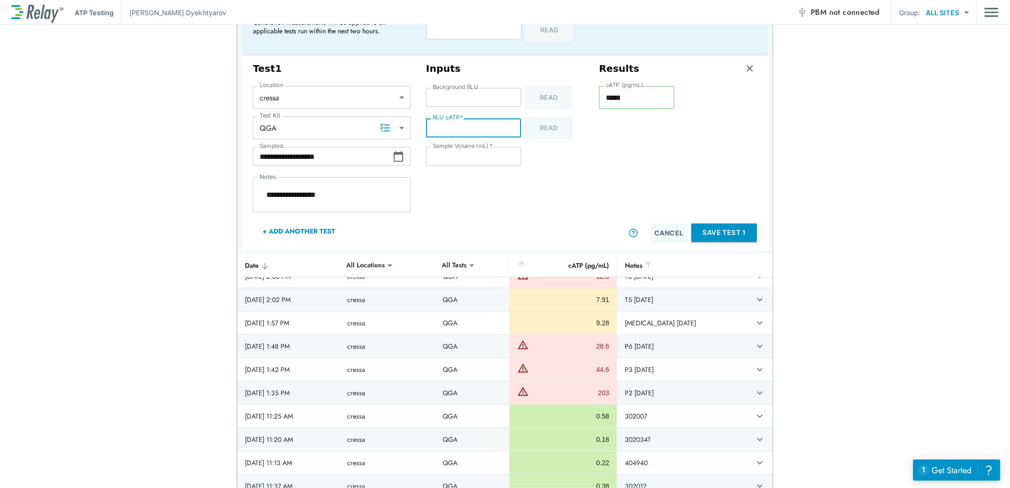
click at [506, 126] on input "*" at bounding box center [473, 127] width 95 height 19
click at [714, 231] on button "Save Test 1" at bounding box center [724, 233] width 66 height 19
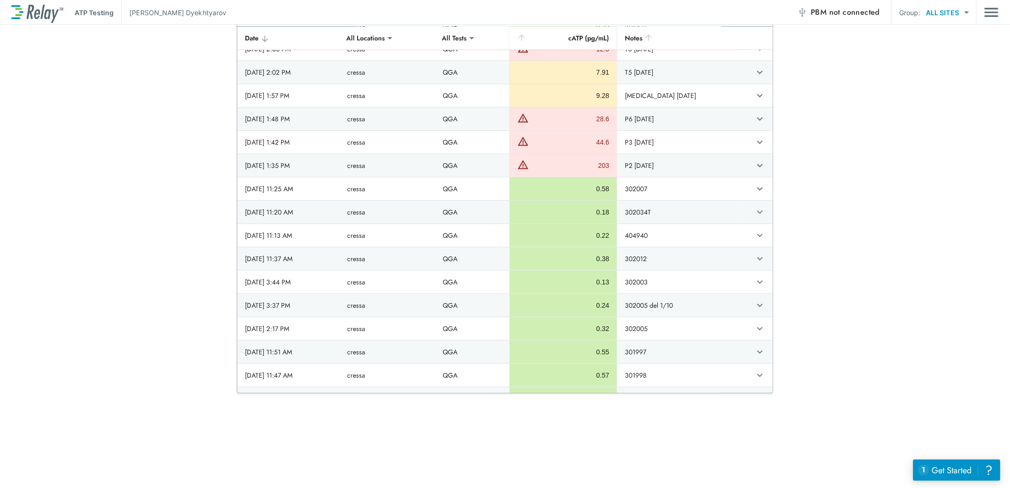
scroll to position [0, 0]
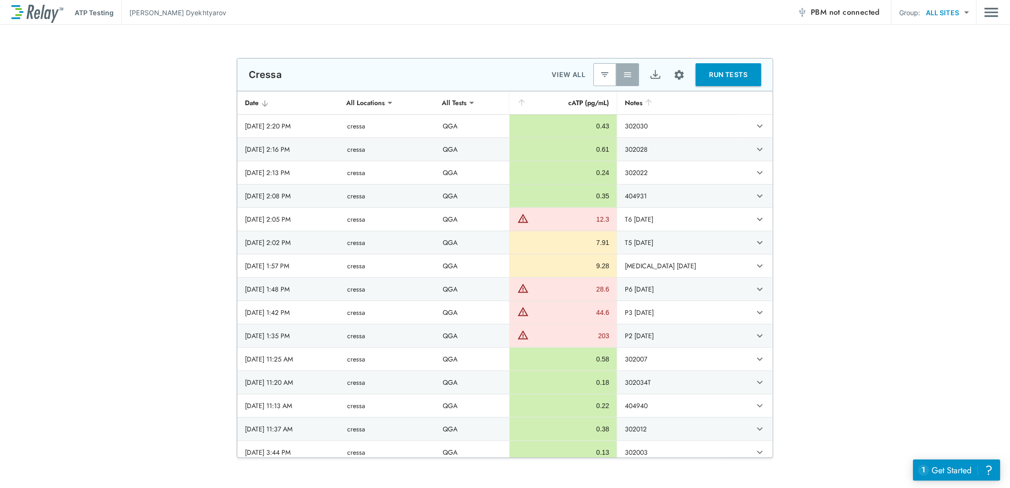
click at [725, 74] on button "RUN TESTS" at bounding box center [729, 74] width 66 height 23
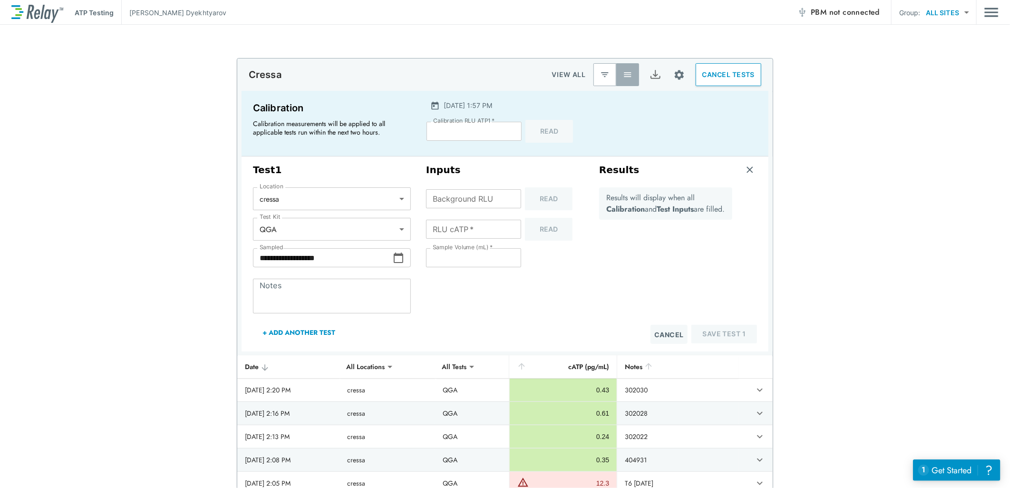
scroll to position [106, 0]
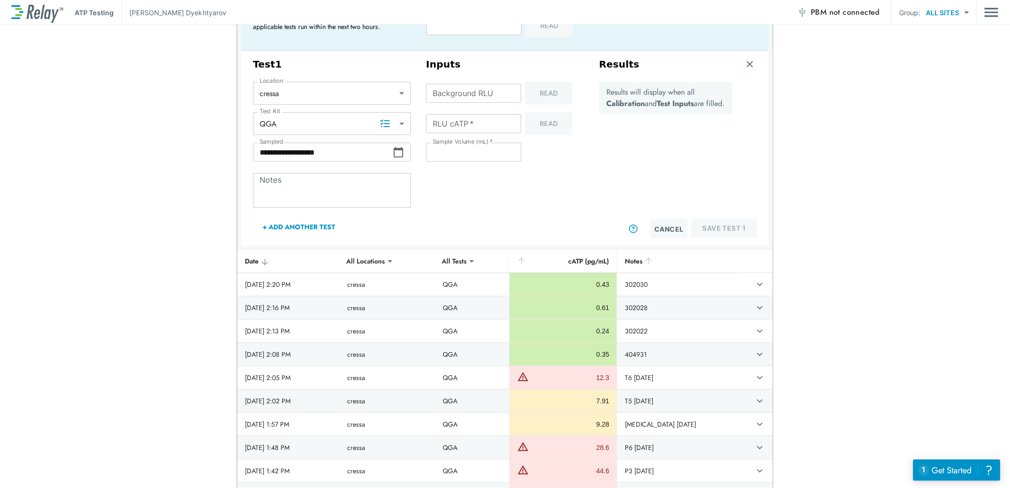
click at [292, 185] on textarea "Notes" at bounding box center [332, 190] width 145 height 19
paste textarea "**********"
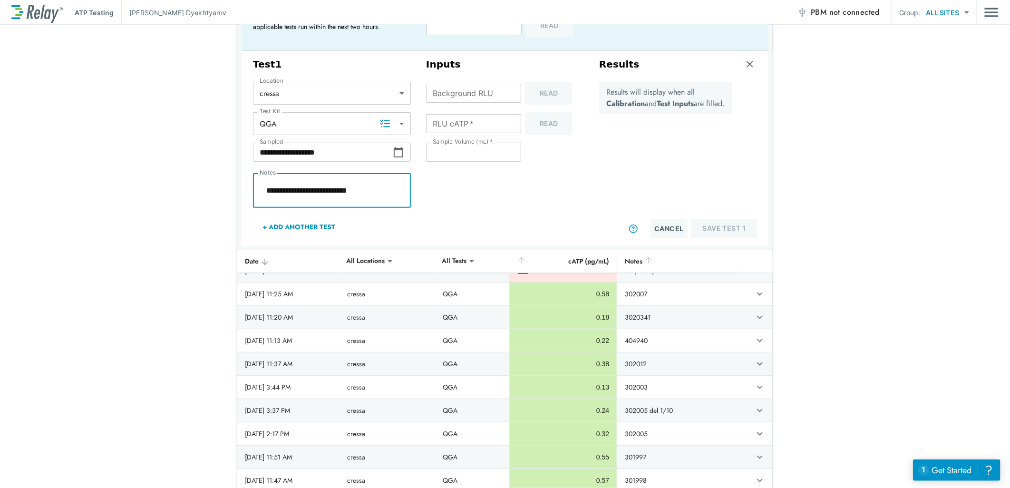
scroll to position [370, 0]
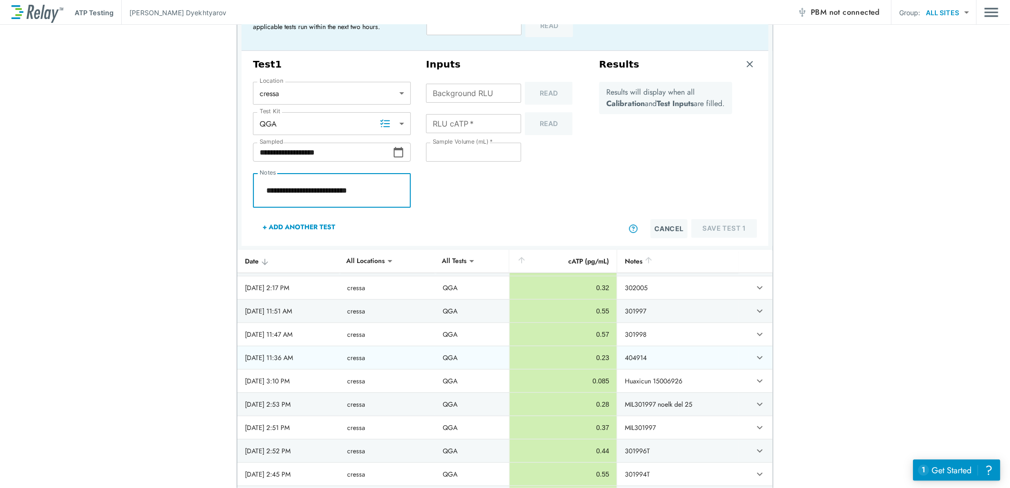
click at [757, 358] on icon "expand row" at bounding box center [760, 357] width 6 height 3
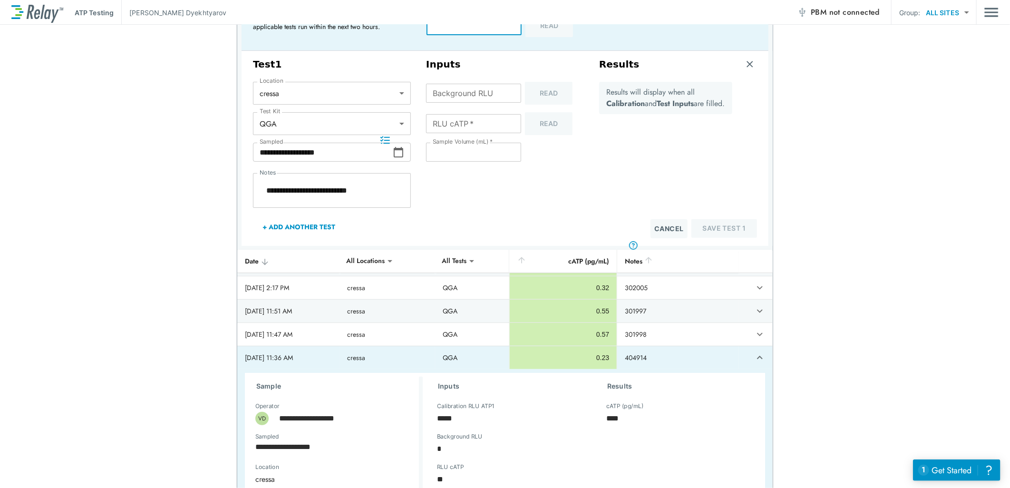
drag, startPoint x: 447, startPoint y: 28, endPoint x: 400, endPoint y: 35, distance: 47.2
click at [407, 30] on div "Calibration Calibration measurements will be applied to all applicable tests ru…" at bounding box center [505, 18] width 527 height 66
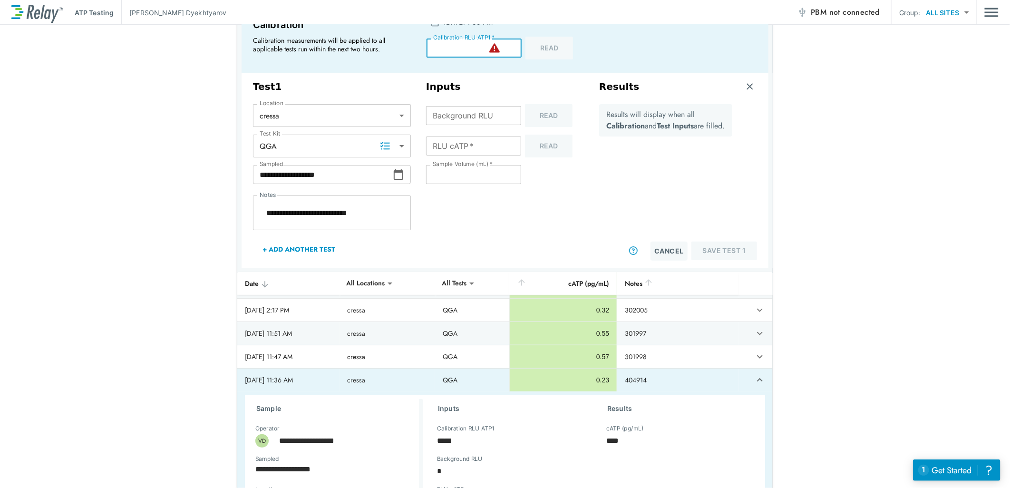
click at [467, 239] on div "Inputs Background RLU Background RLU Read RLU cATP   * RLU cATP   * Read Sample…" at bounding box center [505, 170] width 173 height 187
click at [396, 176] on icon at bounding box center [398, 174] width 11 height 11
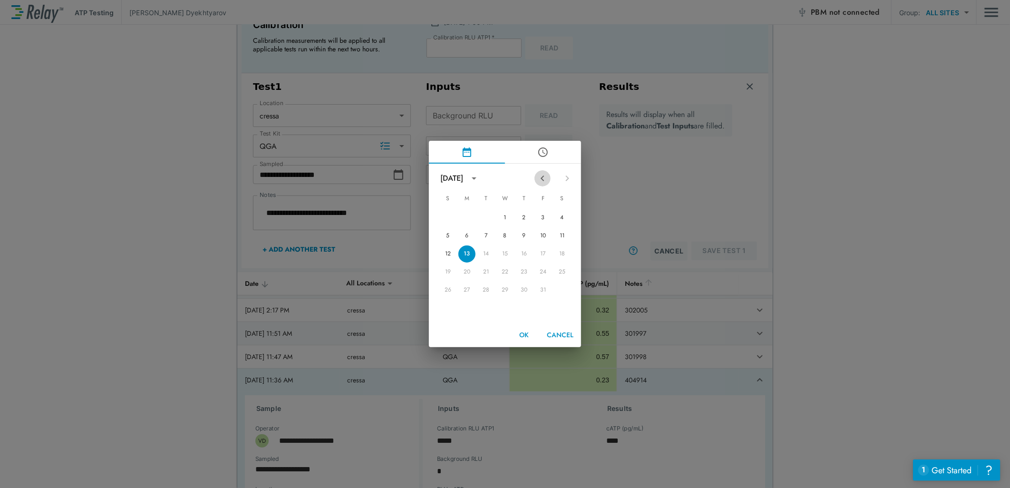
click at [543, 177] on icon "Previous month" at bounding box center [542, 178] width 3 height 6
click at [463, 292] on button "29" at bounding box center [466, 290] width 17 height 17
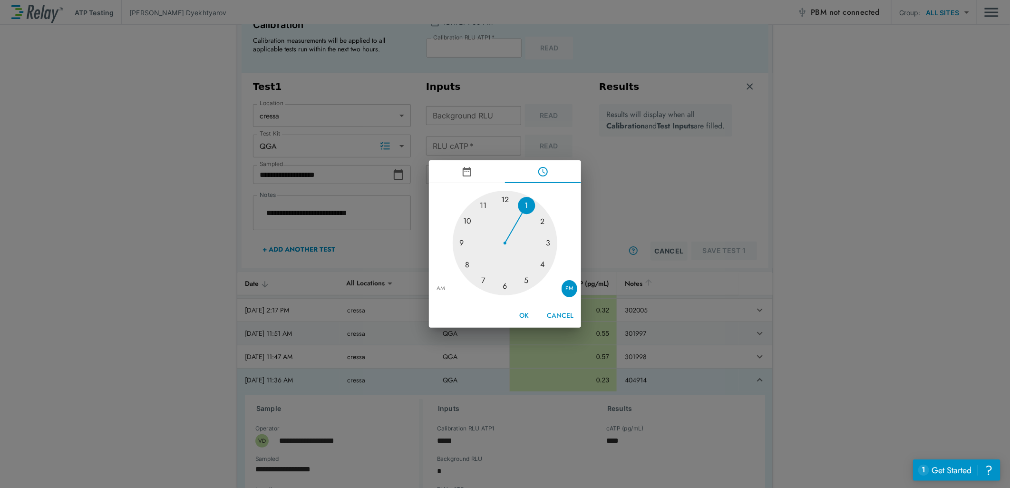
click at [482, 203] on div at bounding box center [505, 243] width 105 height 105
click at [467, 265] on div at bounding box center [505, 243] width 105 height 105
drag, startPoint x: 467, startPoint y: 263, endPoint x: 474, endPoint y: 272, distance: 10.2
click at [474, 272] on div at bounding box center [505, 243] width 105 height 105
click at [526, 315] on button "OK" at bounding box center [524, 316] width 30 height 18
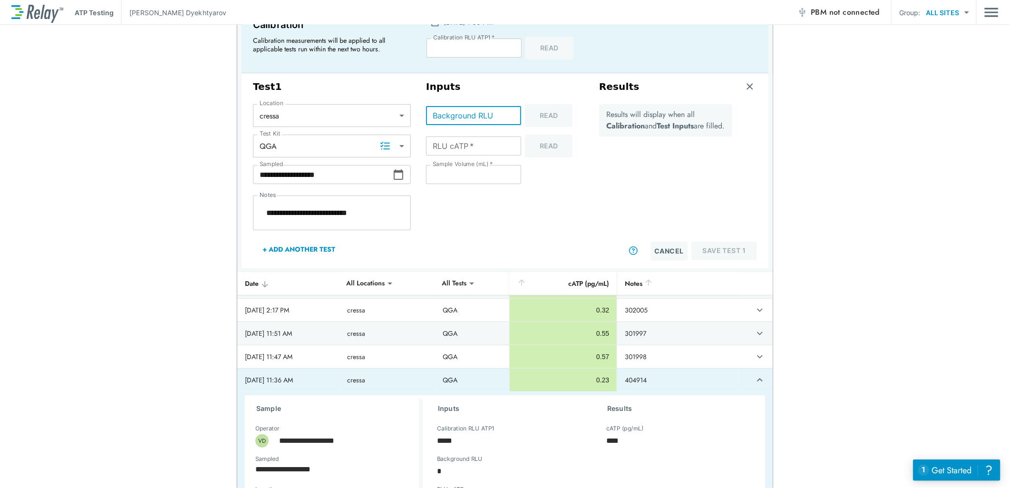
click at [487, 116] on input "Background RLU" at bounding box center [473, 115] width 95 height 19
click at [506, 115] on input "*" at bounding box center [473, 115] width 95 height 19
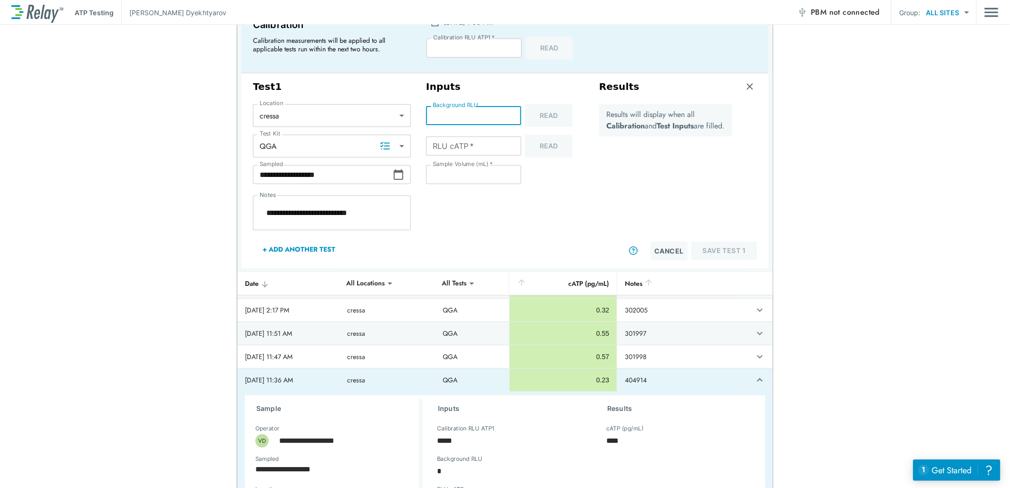
click at [506, 115] on input "*" at bounding box center [473, 115] width 95 height 19
click at [492, 148] on input "RLU cATP   *" at bounding box center [473, 145] width 95 height 19
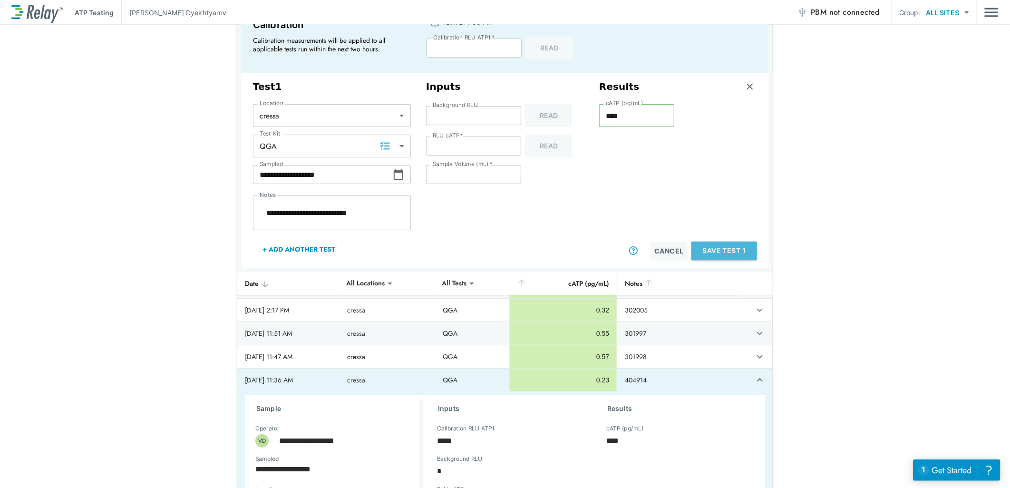
click at [719, 248] on button "Save Test 1" at bounding box center [724, 251] width 66 height 19
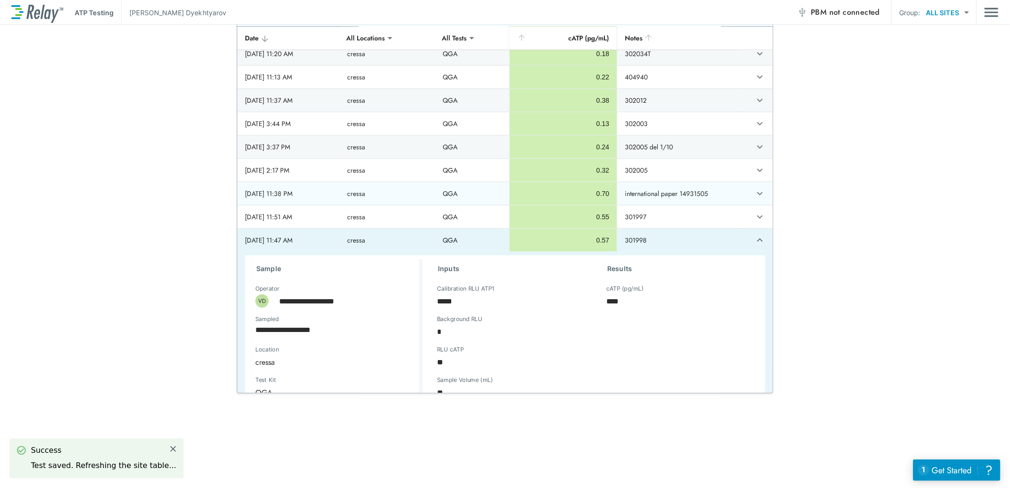
scroll to position [158, 0]
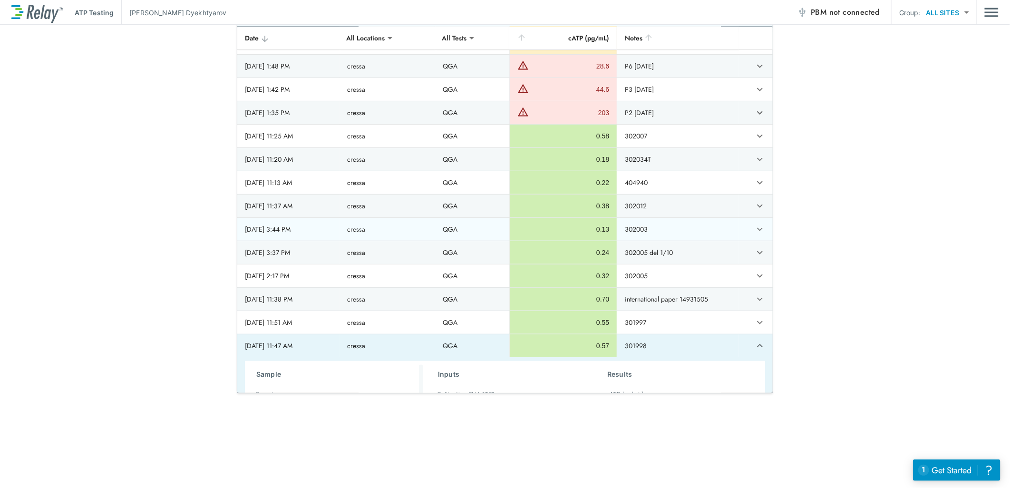
click at [268, 291] on th "[DATE] 11:38 PM" at bounding box center [288, 299] width 102 height 23
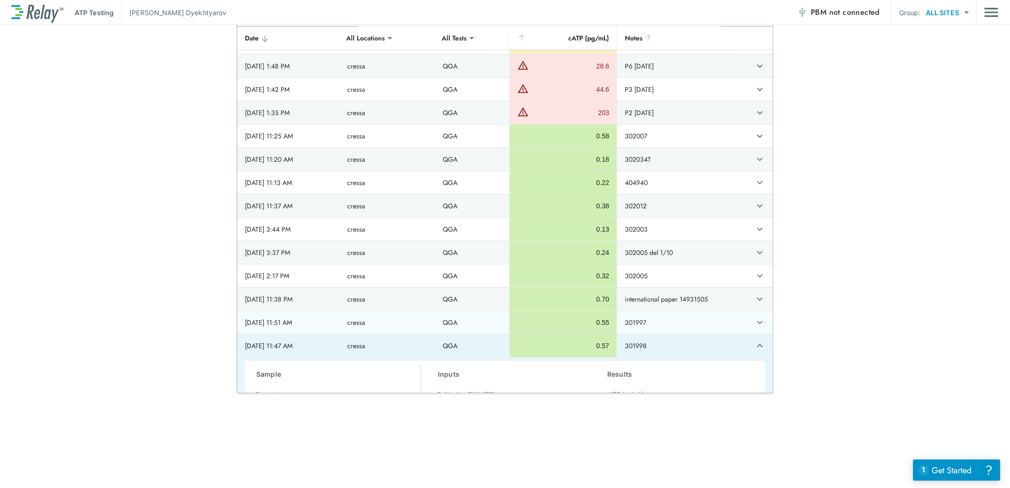
click at [275, 295] on div "[DATE] 11:38 PM" at bounding box center [288, 299] width 87 height 10
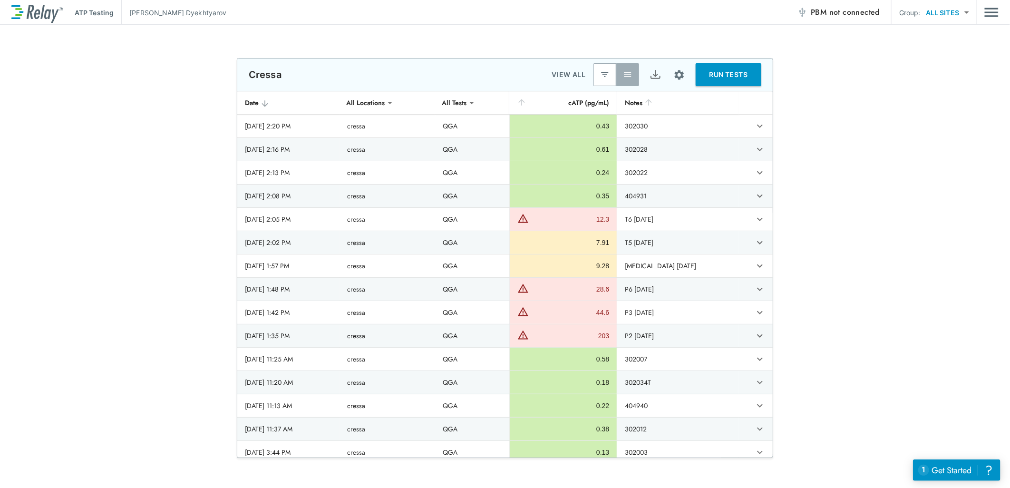
click at [711, 70] on button "RUN TESTS" at bounding box center [729, 74] width 66 height 23
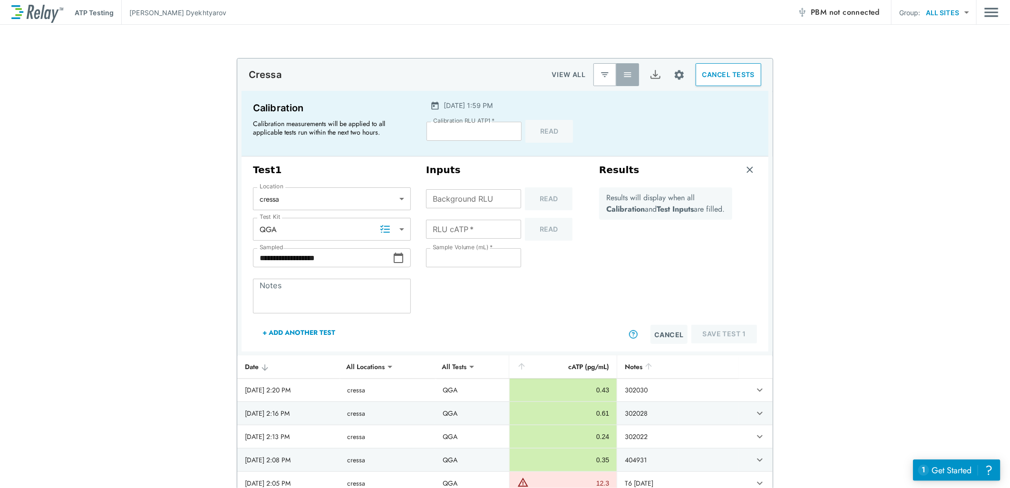
click at [307, 297] on textarea "Notes" at bounding box center [332, 296] width 145 height 19
paste textarea "**********"
drag, startPoint x: 279, startPoint y: 295, endPoint x: 333, endPoint y: 316, distance: 58.4
click at [281, 296] on textarea "**********" at bounding box center [332, 296] width 145 height 19
click at [393, 256] on icon at bounding box center [398, 257] width 11 height 11
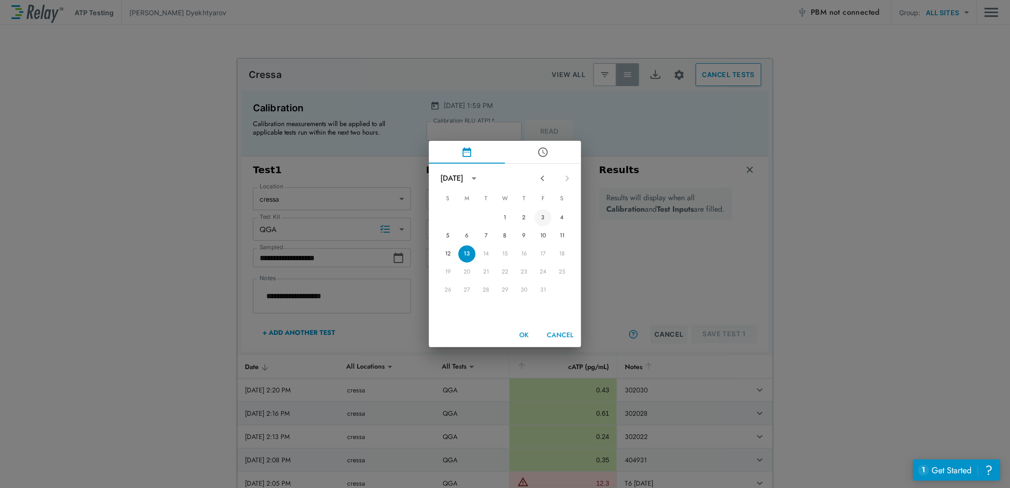
click at [540, 219] on button "3" at bounding box center [543, 217] width 17 height 17
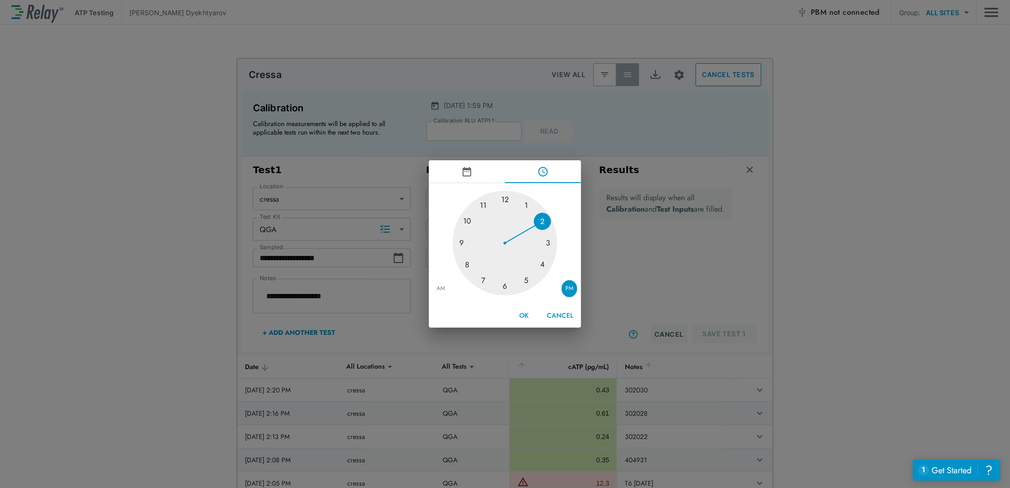
click at [653, 282] on div "1 2 3 4 5 6 7 8 9 10 11 12 AM PM OK Cancel" at bounding box center [505, 244] width 1010 height 488
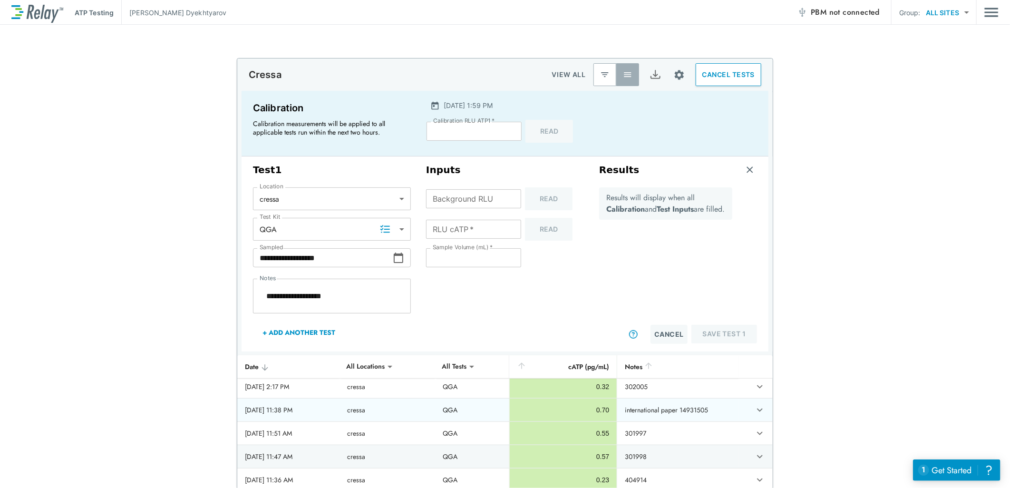
scroll to position [270, 0]
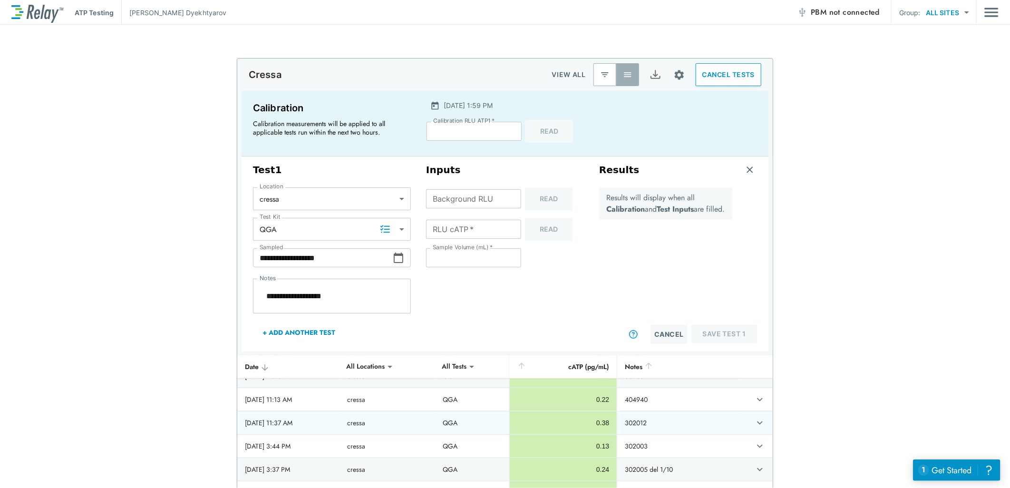
click at [331, 417] on th "[DATE] 11:37 AM" at bounding box center [288, 422] width 102 height 23
click at [393, 258] on icon at bounding box center [398, 257] width 11 height 11
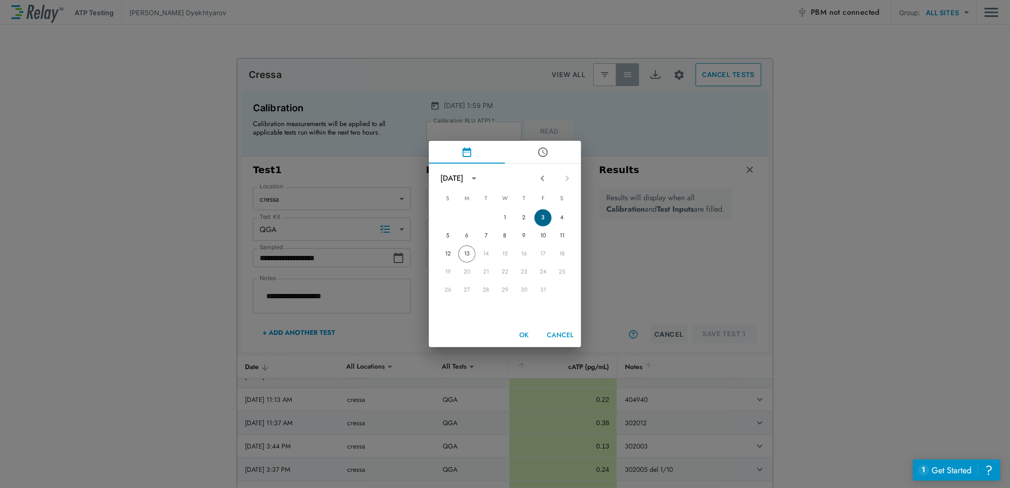
click at [544, 216] on button "3" at bounding box center [543, 217] width 17 height 17
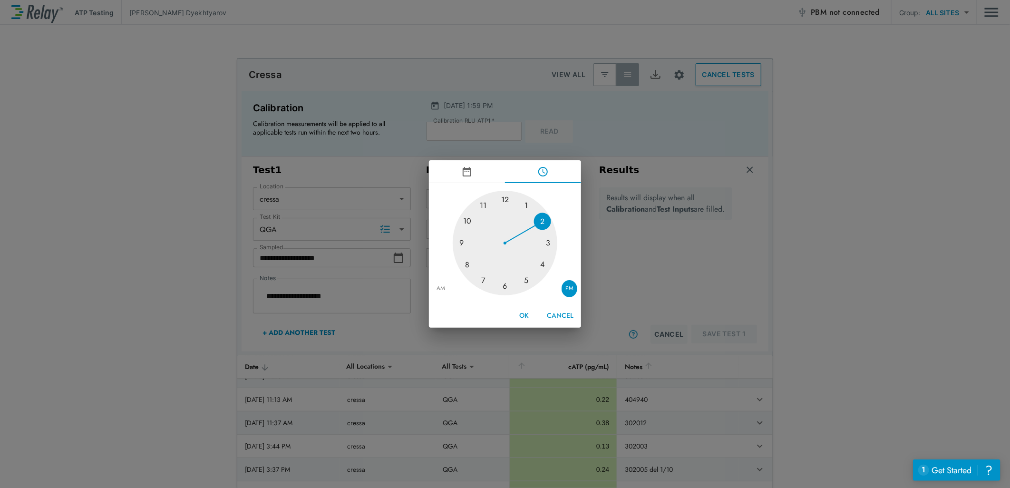
click at [479, 205] on div at bounding box center [505, 243] width 105 height 105
click at [545, 243] on div at bounding box center [505, 243] width 105 height 105
click at [522, 314] on button "OK" at bounding box center [524, 316] width 30 height 18
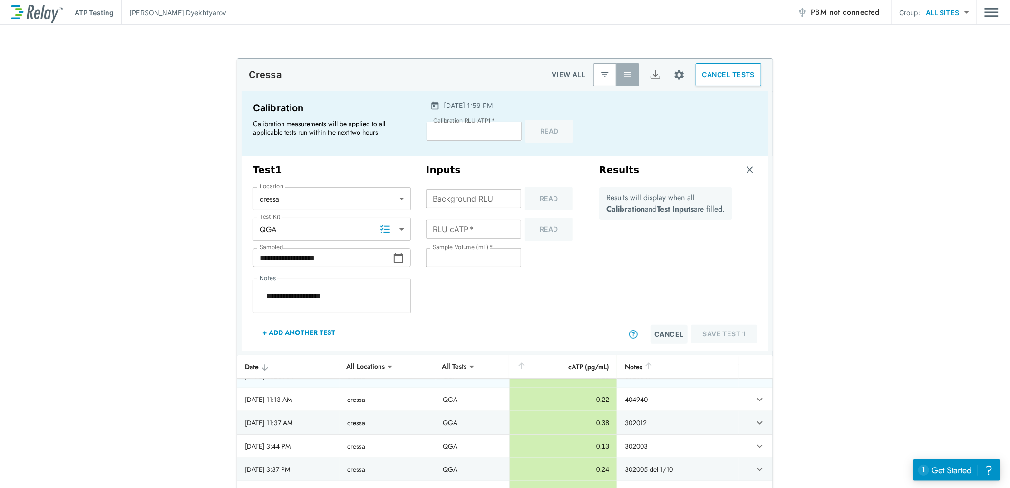
scroll to position [217, 0]
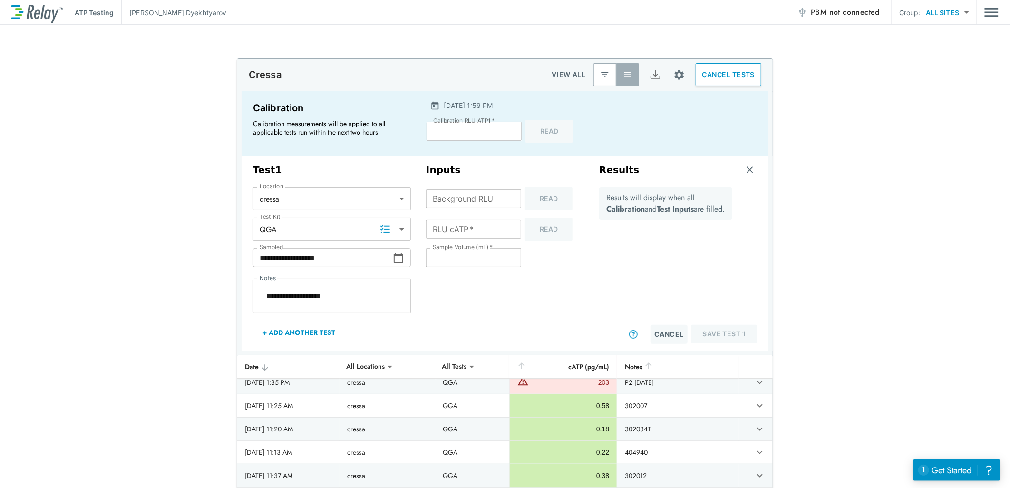
click at [471, 192] on input "Background RLU" at bounding box center [473, 198] width 95 height 19
click at [507, 197] on input "*" at bounding box center [473, 198] width 95 height 19
click at [506, 197] on input "*" at bounding box center [473, 198] width 95 height 19
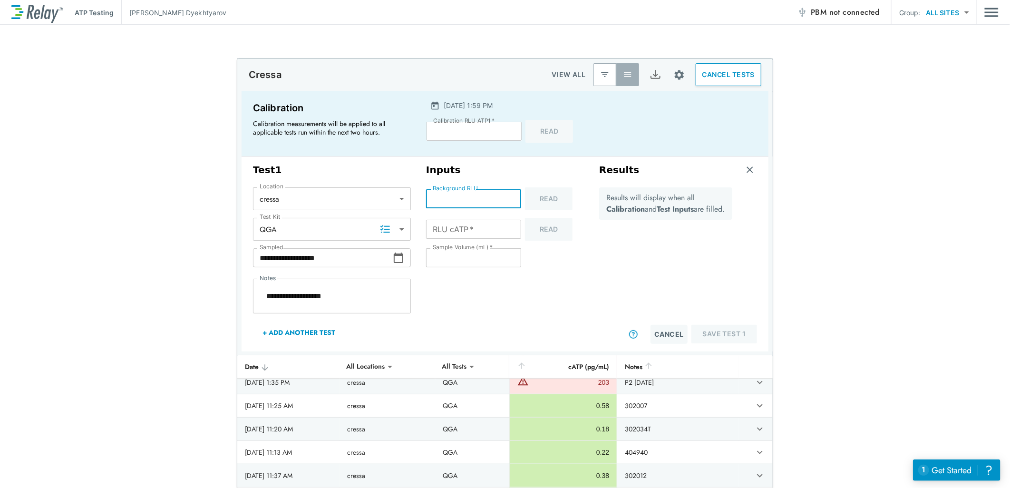
click at [507, 201] on input "*" at bounding box center [473, 198] width 95 height 19
click at [468, 228] on input "RLU cATP   *" at bounding box center [473, 229] width 95 height 19
click at [508, 225] on input "*" at bounding box center [473, 229] width 95 height 19
click at [507, 225] on input "*" at bounding box center [473, 229] width 95 height 19
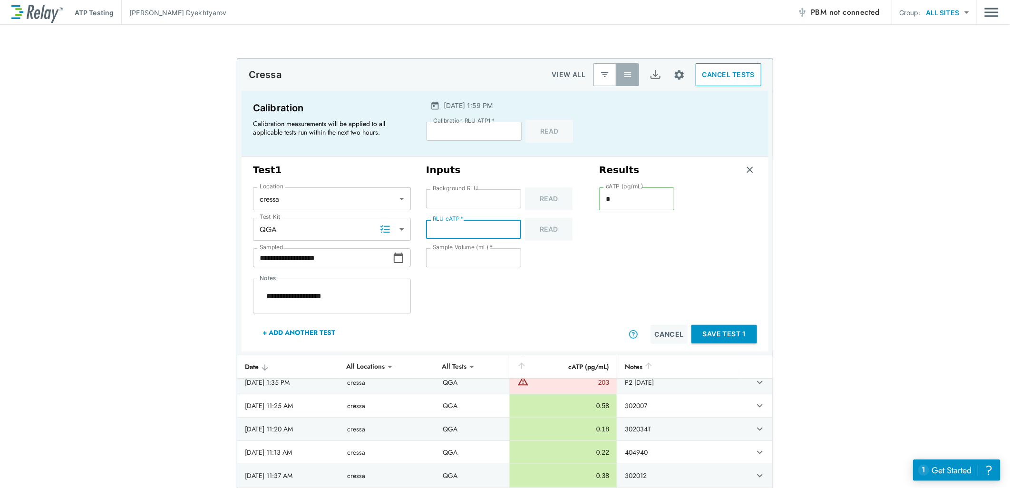
click at [507, 225] on input "*" at bounding box center [473, 229] width 95 height 19
click at [507, 226] on input "*" at bounding box center [473, 229] width 95 height 19
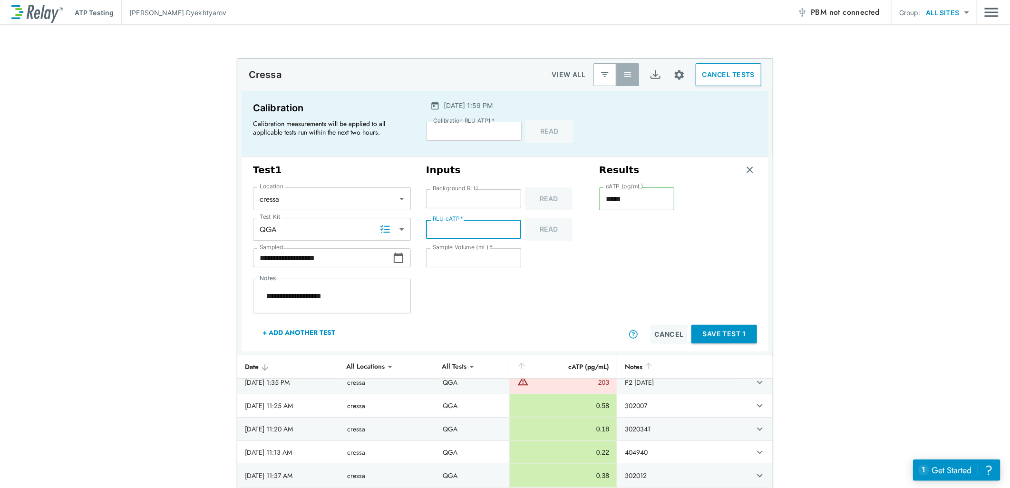
click at [507, 226] on input "*" at bounding box center [473, 229] width 95 height 19
click at [506, 226] on input "**" at bounding box center [473, 229] width 95 height 19
click at [460, 129] on input "*****" at bounding box center [474, 131] width 95 height 19
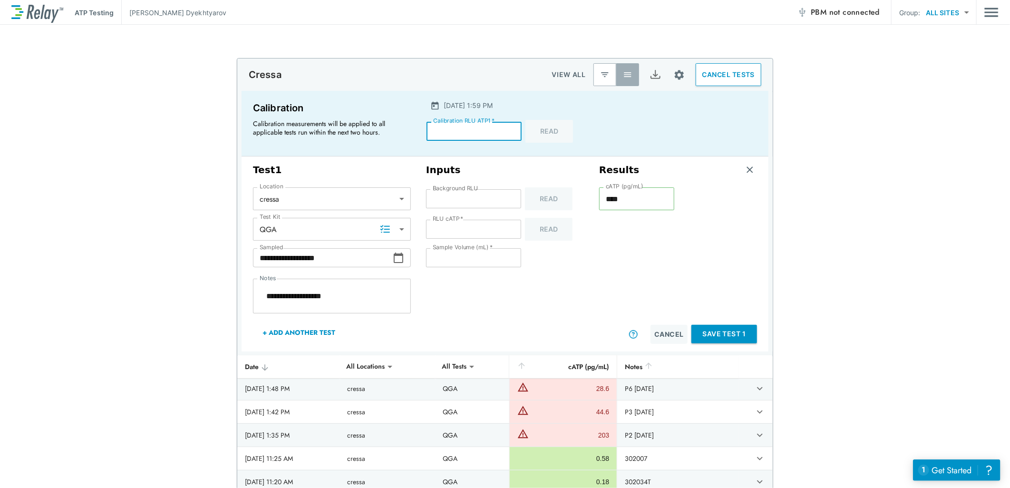
scroll to position [270, 0]
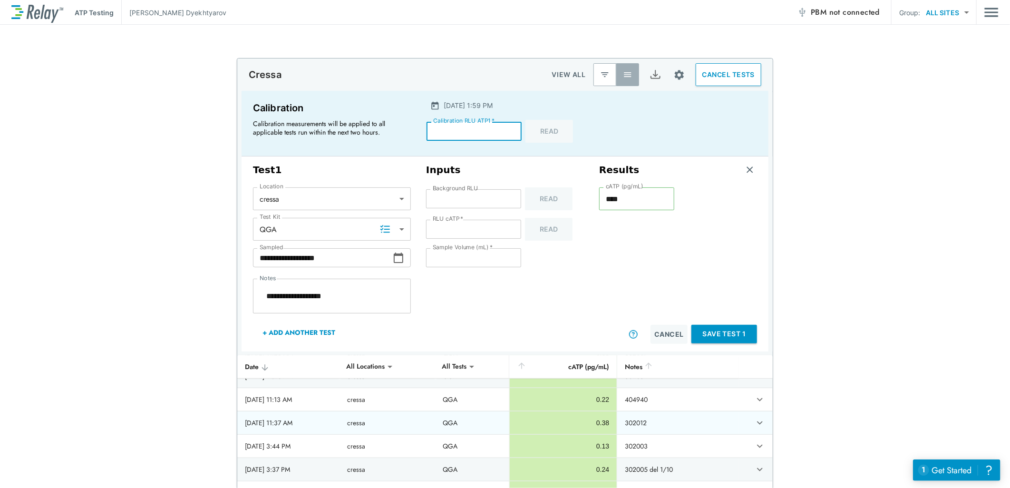
click at [754, 421] on icon "expand row" at bounding box center [759, 422] width 11 height 11
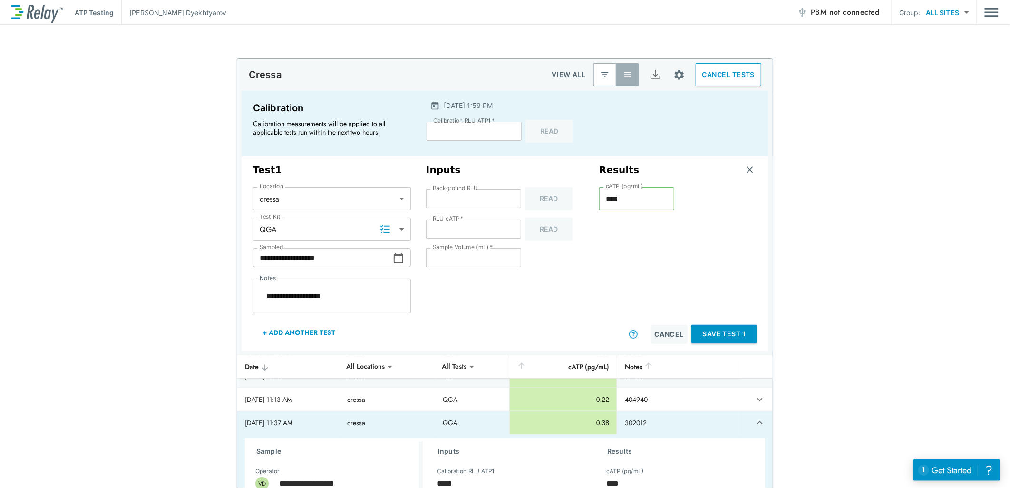
scroll to position [323, 0]
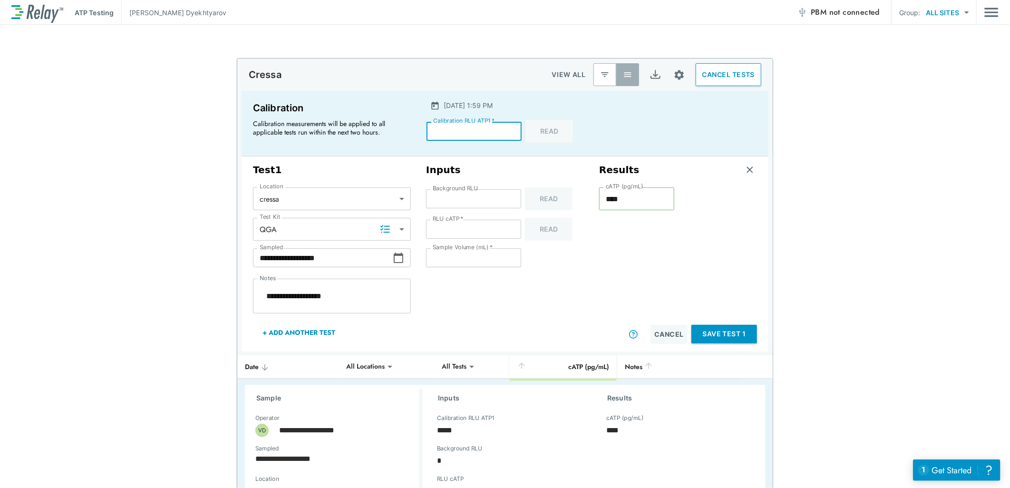
drag, startPoint x: 453, startPoint y: 130, endPoint x: 419, endPoint y: 128, distance: 34.7
click at [419, 128] on div "[DATE] 1:59 PM Calibration RLU ATP1   * ***** Calibration RLU ATP1   * Read" at bounding box center [504, 124] width 175 height 58
click at [599, 308] on div "cATP (pg/mL) **** cATP (pg/mL)" at bounding box center [636, 255] width 75 height 137
click at [710, 333] on button "Save Test 1" at bounding box center [724, 334] width 66 height 19
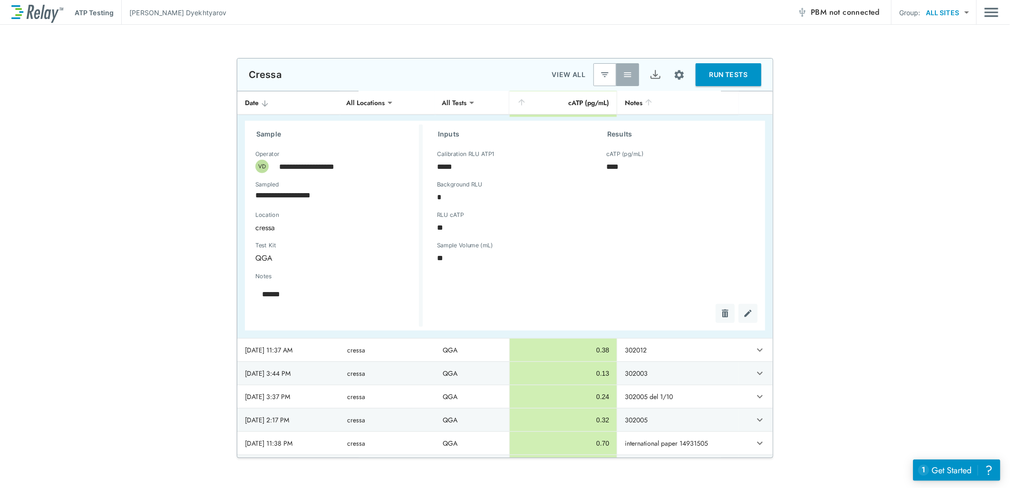
click at [720, 76] on button "RUN TESTS" at bounding box center [729, 74] width 66 height 23
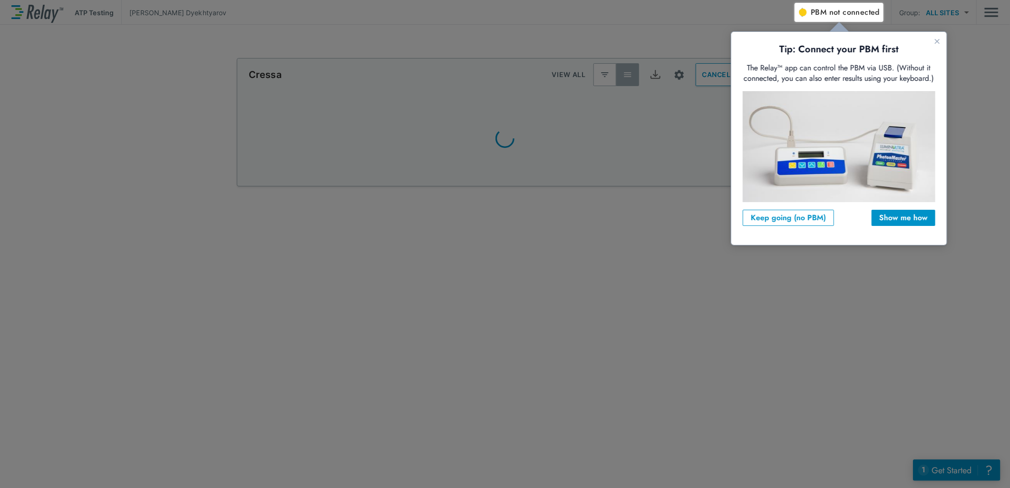
scroll to position [0, 0]
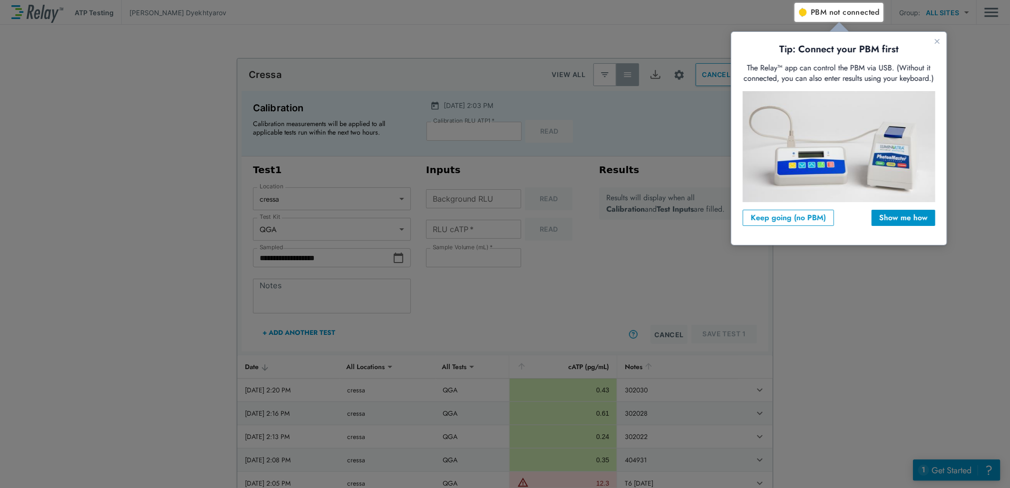
click at [869, 216] on div "Keep going (no PBM) Show me how" at bounding box center [838, 217] width 193 height 16
click at [911, 218] on div "Show me how" at bounding box center [903, 217] width 49 height 11
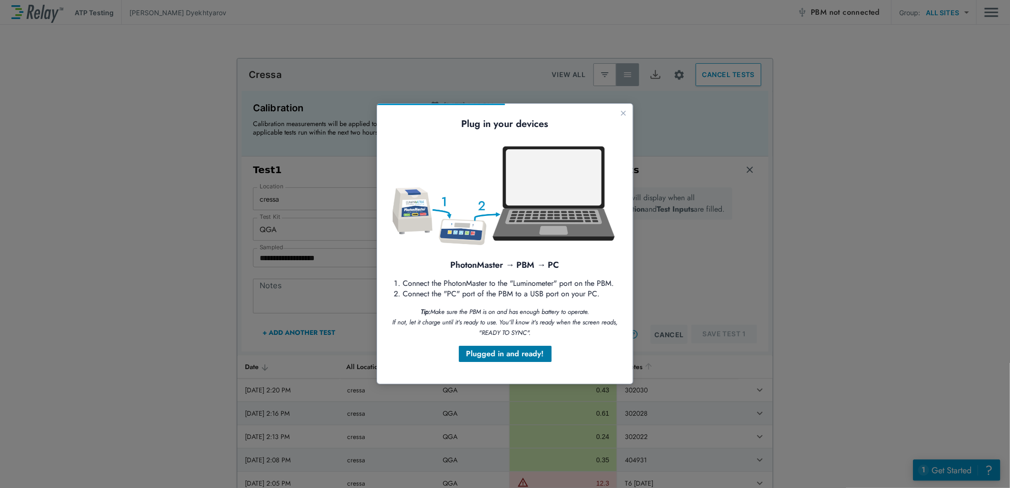
click at [488, 357] on div "Plugged in and ready!" at bounding box center [505, 353] width 78 height 11
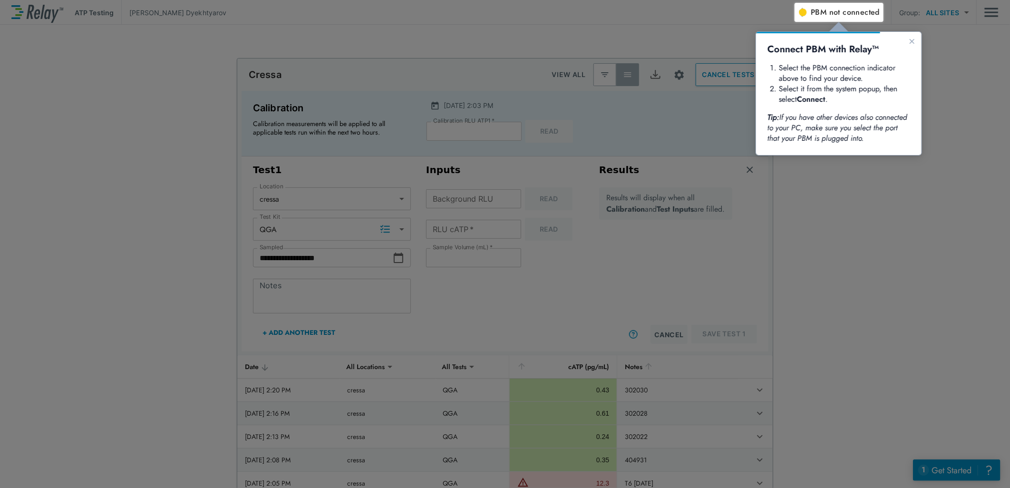
click at [310, 298] on div at bounding box center [397, 245] width 795 height 485
click at [912, 38] on icon "Close guide" at bounding box center [912, 41] width 8 height 8
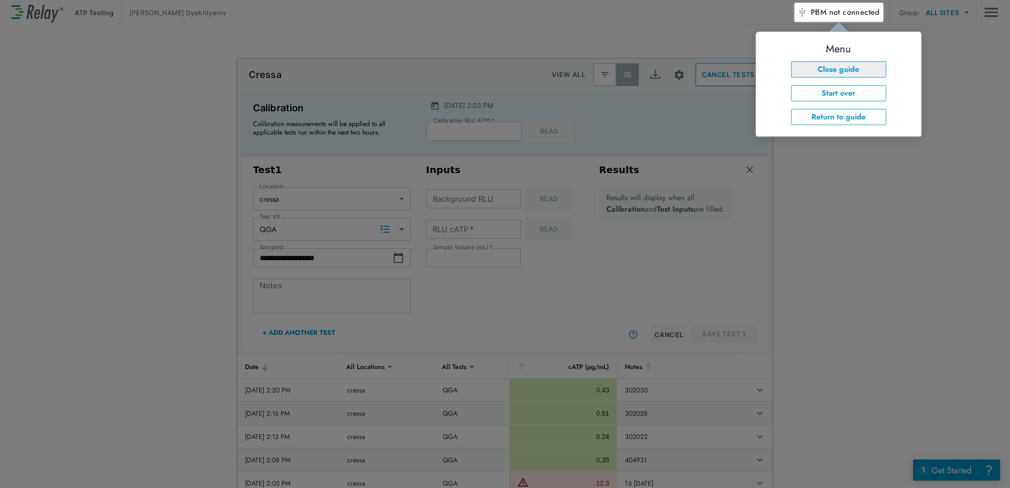
click at [859, 74] on button "Close guide" at bounding box center [838, 69] width 95 height 16
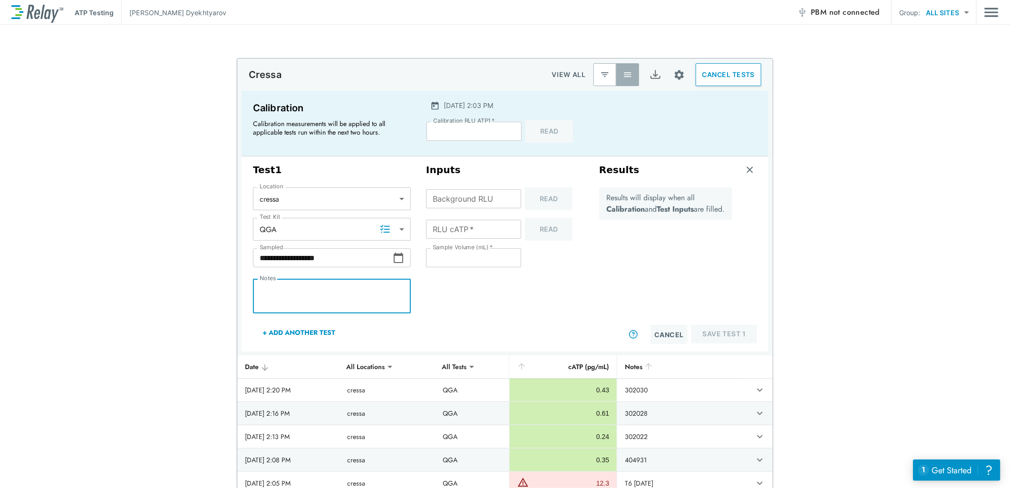
click at [286, 298] on textarea "Notes" at bounding box center [332, 296] width 145 height 19
paste textarea "**********"
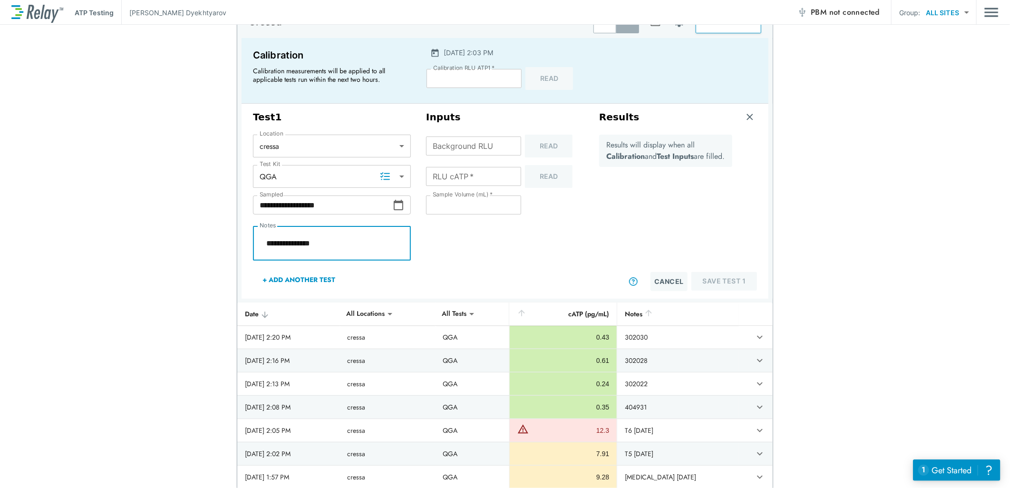
click at [393, 203] on icon at bounding box center [398, 204] width 11 height 11
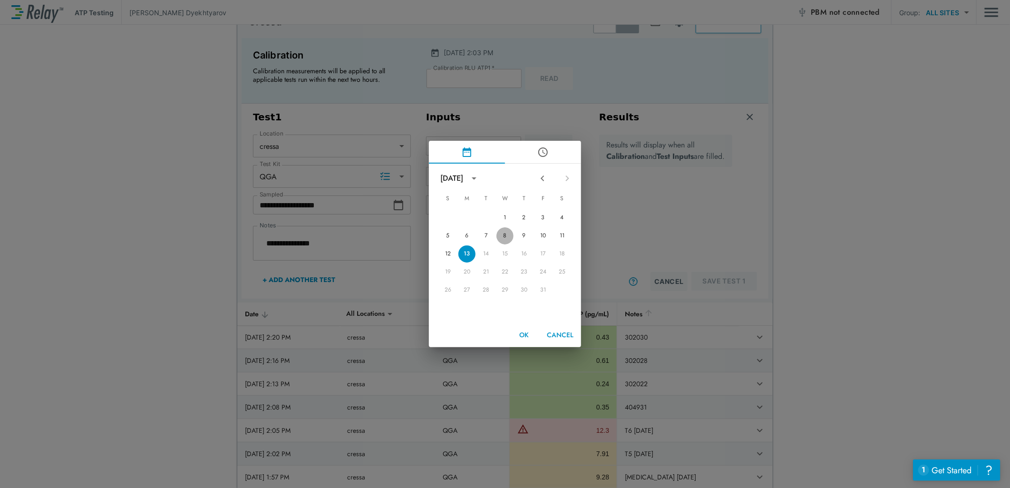
click at [506, 232] on button "8" at bounding box center [504, 235] width 17 height 17
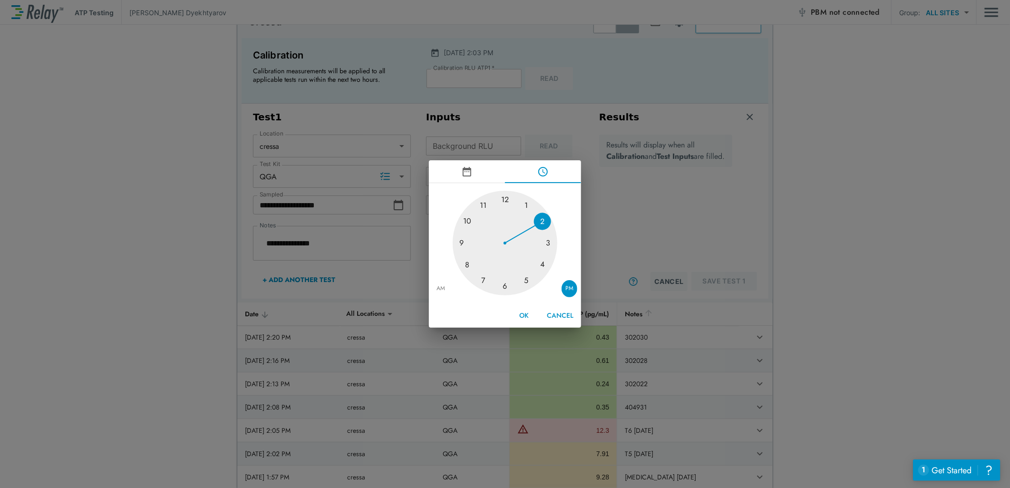
click at [468, 268] on div at bounding box center [505, 243] width 105 height 105
click at [506, 196] on div at bounding box center [505, 243] width 105 height 105
click at [522, 313] on button "OK" at bounding box center [524, 316] width 30 height 18
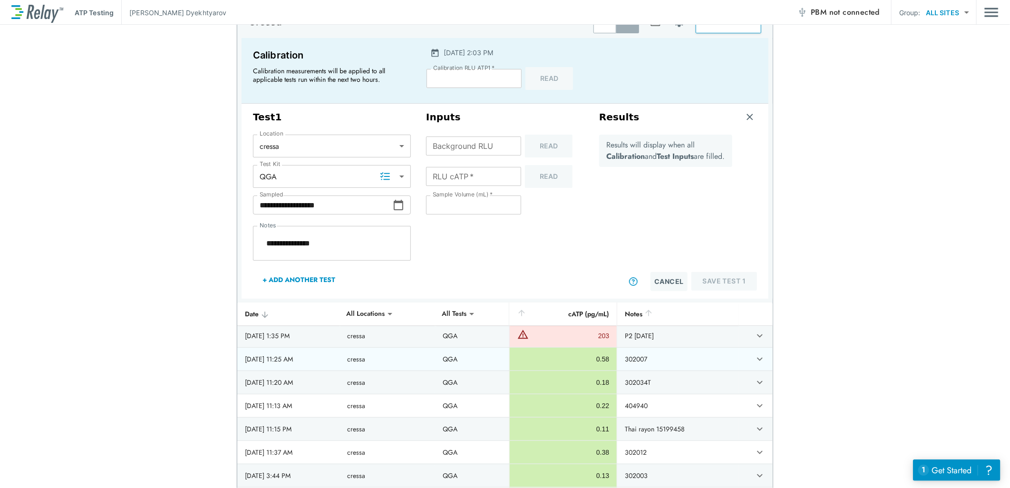
scroll to position [158, 0]
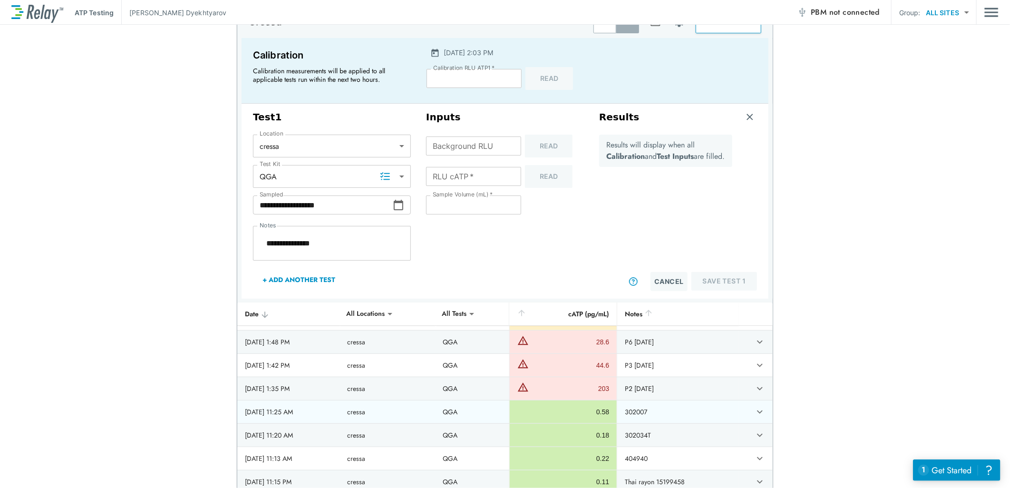
click at [757, 412] on icon "expand row" at bounding box center [760, 411] width 6 height 3
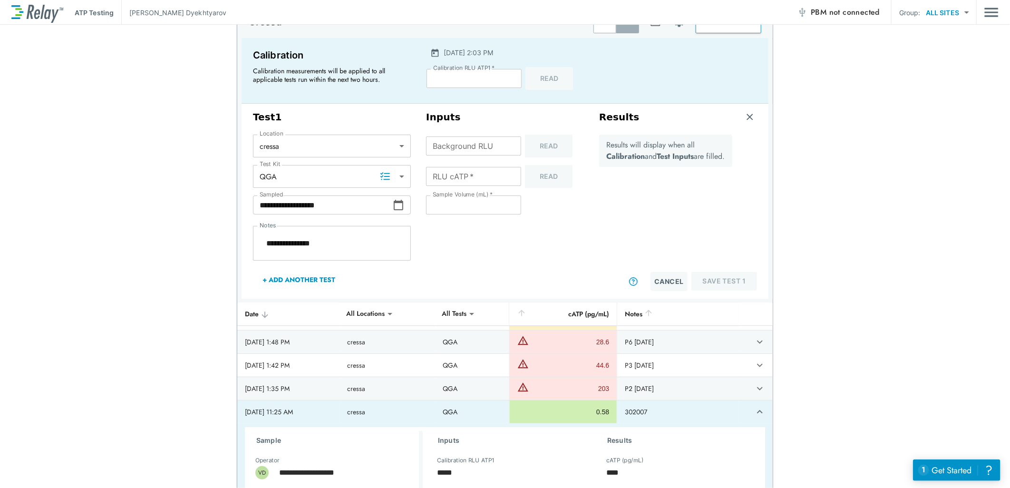
scroll to position [211, 0]
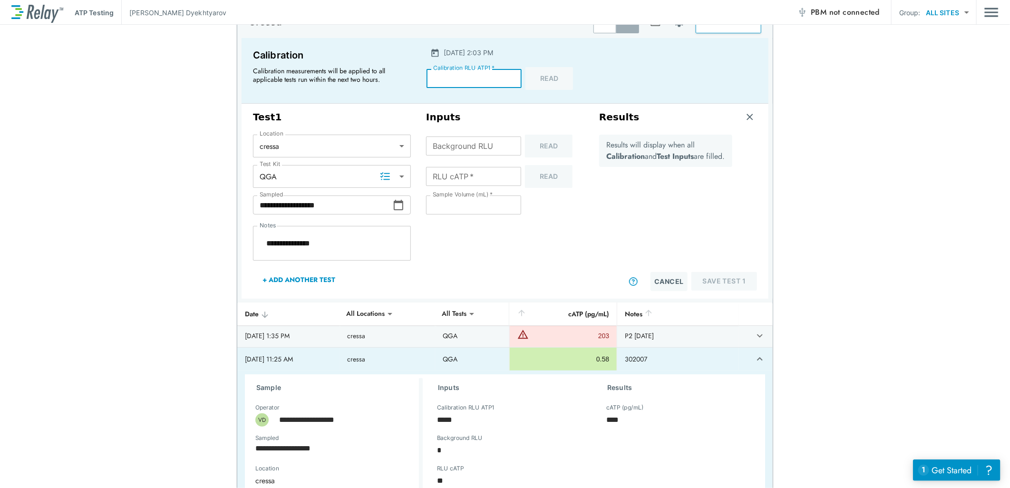
drag, startPoint x: 450, startPoint y: 79, endPoint x: 441, endPoint y: 77, distance: 9.7
click at [441, 77] on input "*****" at bounding box center [474, 78] width 95 height 19
click at [397, 204] on icon at bounding box center [398, 204] width 11 height 11
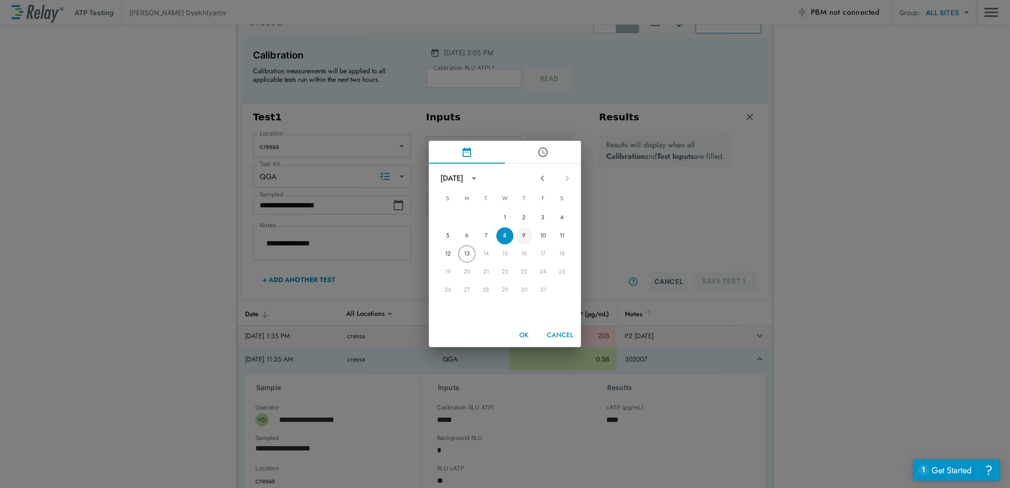
click at [524, 236] on button "9" at bounding box center [524, 235] width 17 height 17
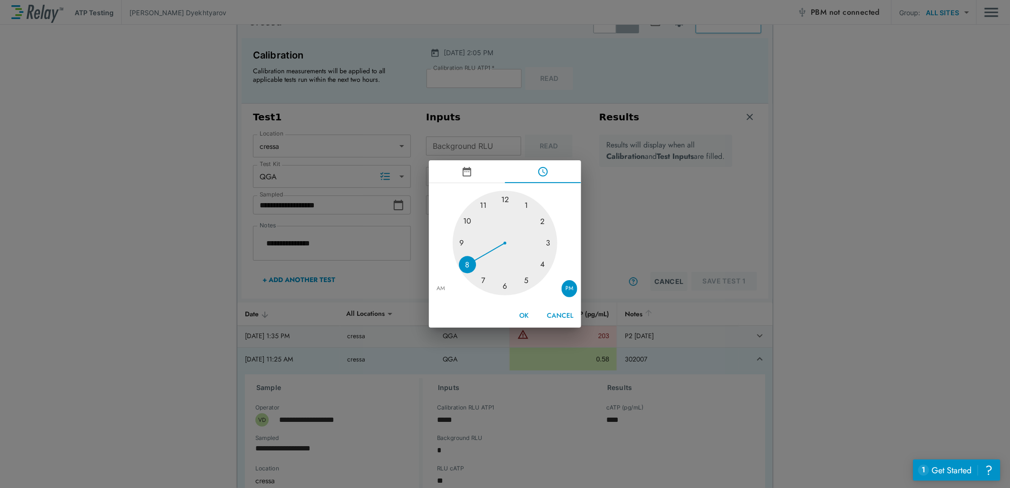
click at [484, 205] on div at bounding box center [505, 243] width 105 height 105
click at [514, 284] on div at bounding box center [505, 243] width 105 height 105
click at [524, 316] on button "OK" at bounding box center [524, 316] width 30 height 18
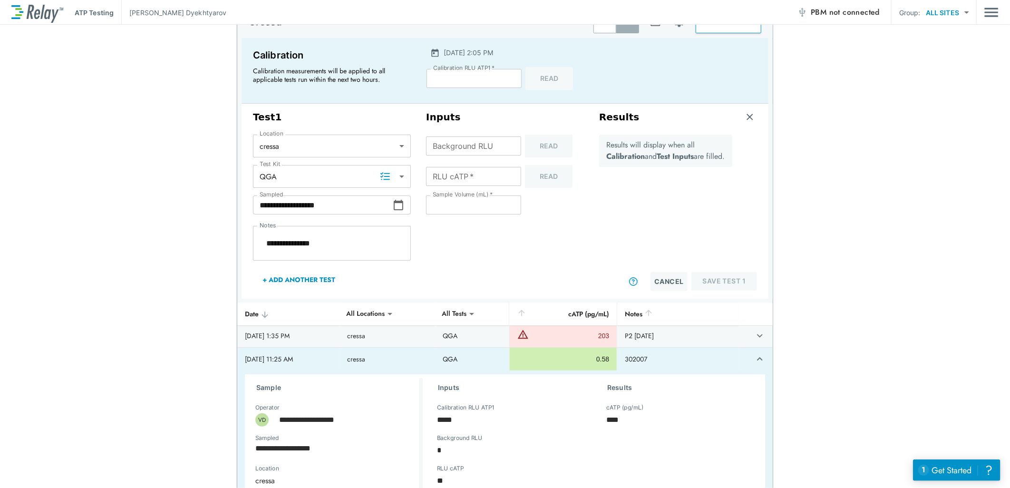
click at [507, 145] on input "*" at bounding box center [473, 145] width 95 height 19
click at [459, 183] on input "RLU cATP   *" at bounding box center [473, 176] width 95 height 19
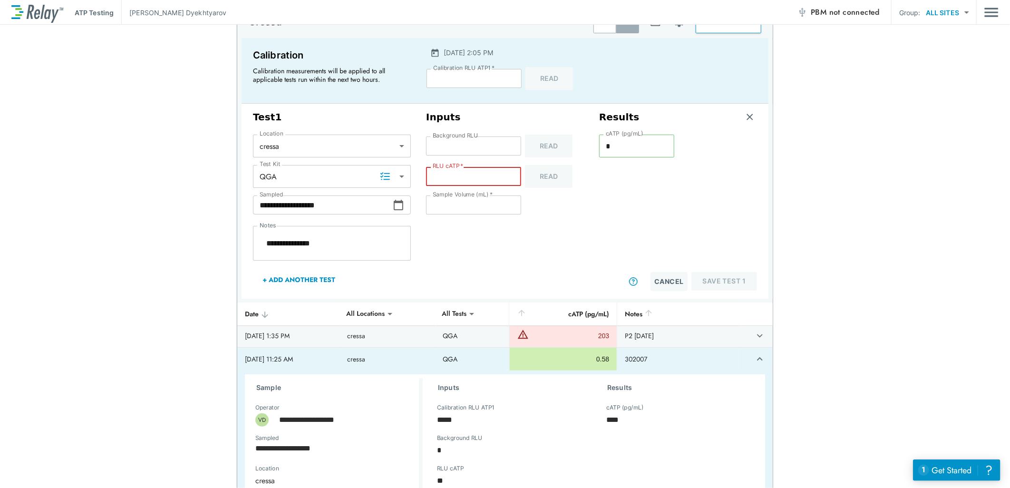
click at [442, 173] on input "RLU cATP   *" at bounding box center [473, 176] width 95 height 19
click at [718, 278] on button "Save Test 1" at bounding box center [724, 281] width 66 height 19
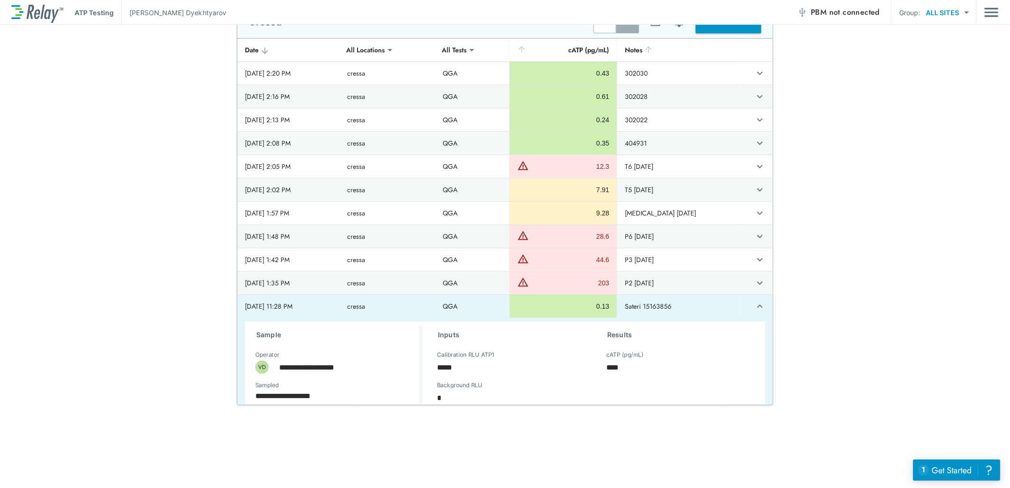
scroll to position [0, 0]
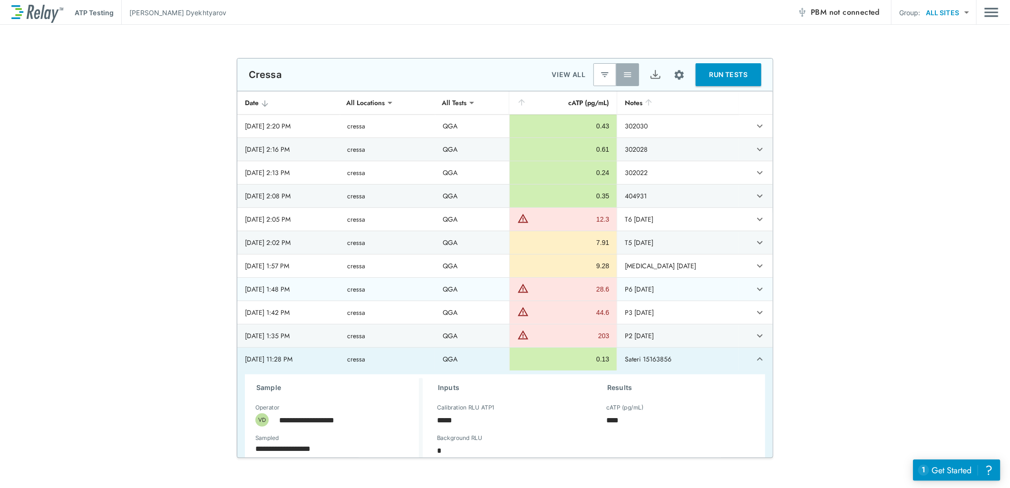
click at [807, 317] on div "**********" at bounding box center [505, 258] width 1010 height 400
